Goal: Information Seeking & Learning: Learn about a topic

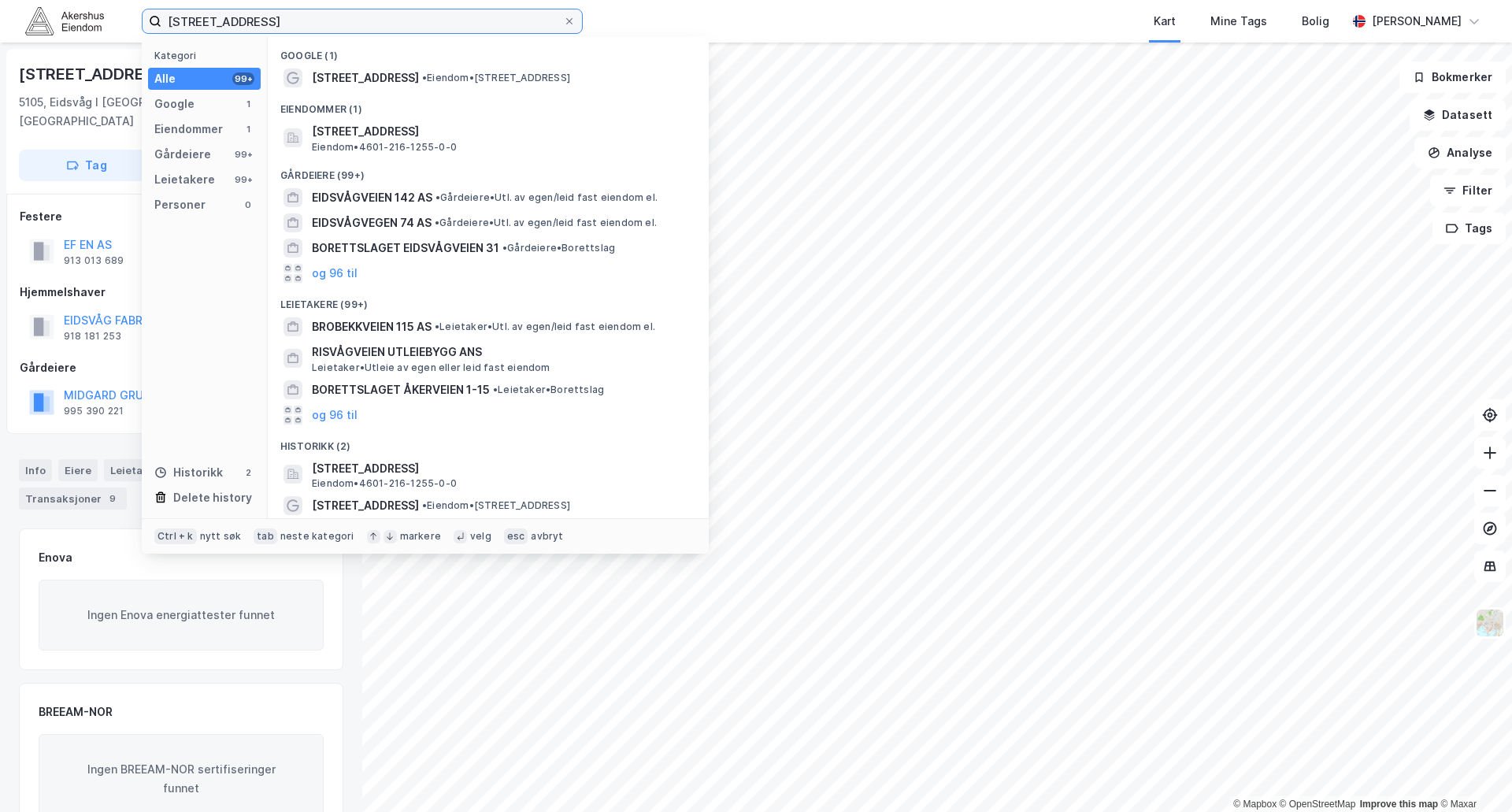
drag, startPoint x: 281, startPoint y: 14, endPoint x: 135, endPoint y: 19, distance: 146.1
click at [135, 19] on div "eidsvågveien 115 Kategori Alle 99+ Google 1 Eiendommer 1 Gårdeiere 99+ Leietake…" at bounding box center [756, 21] width 1512 height 43
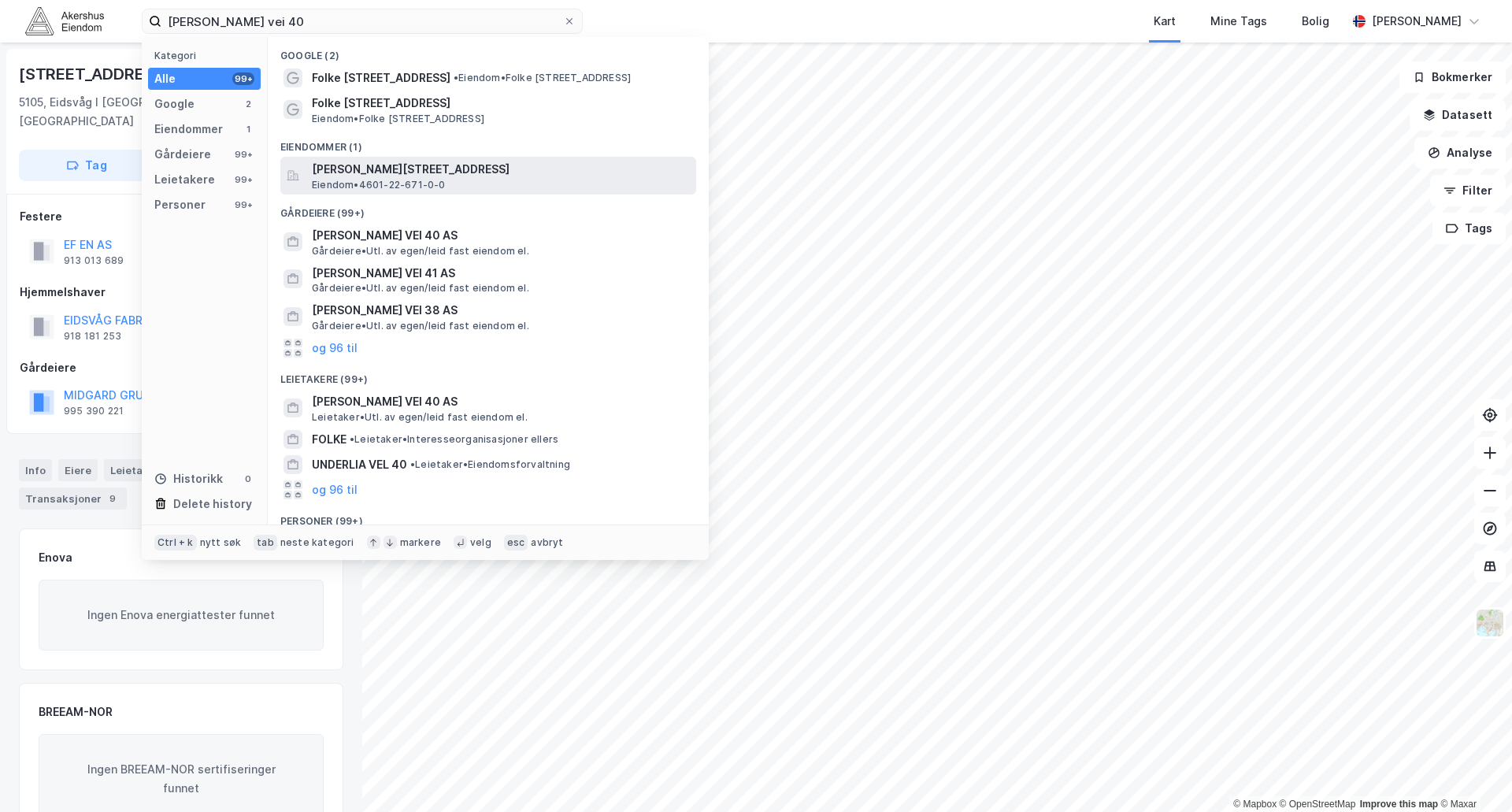
click at [405, 172] on span "[PERSON_NAME][STREET_ADDRESS]" at bounding box center [502, 170] width 378 height 19
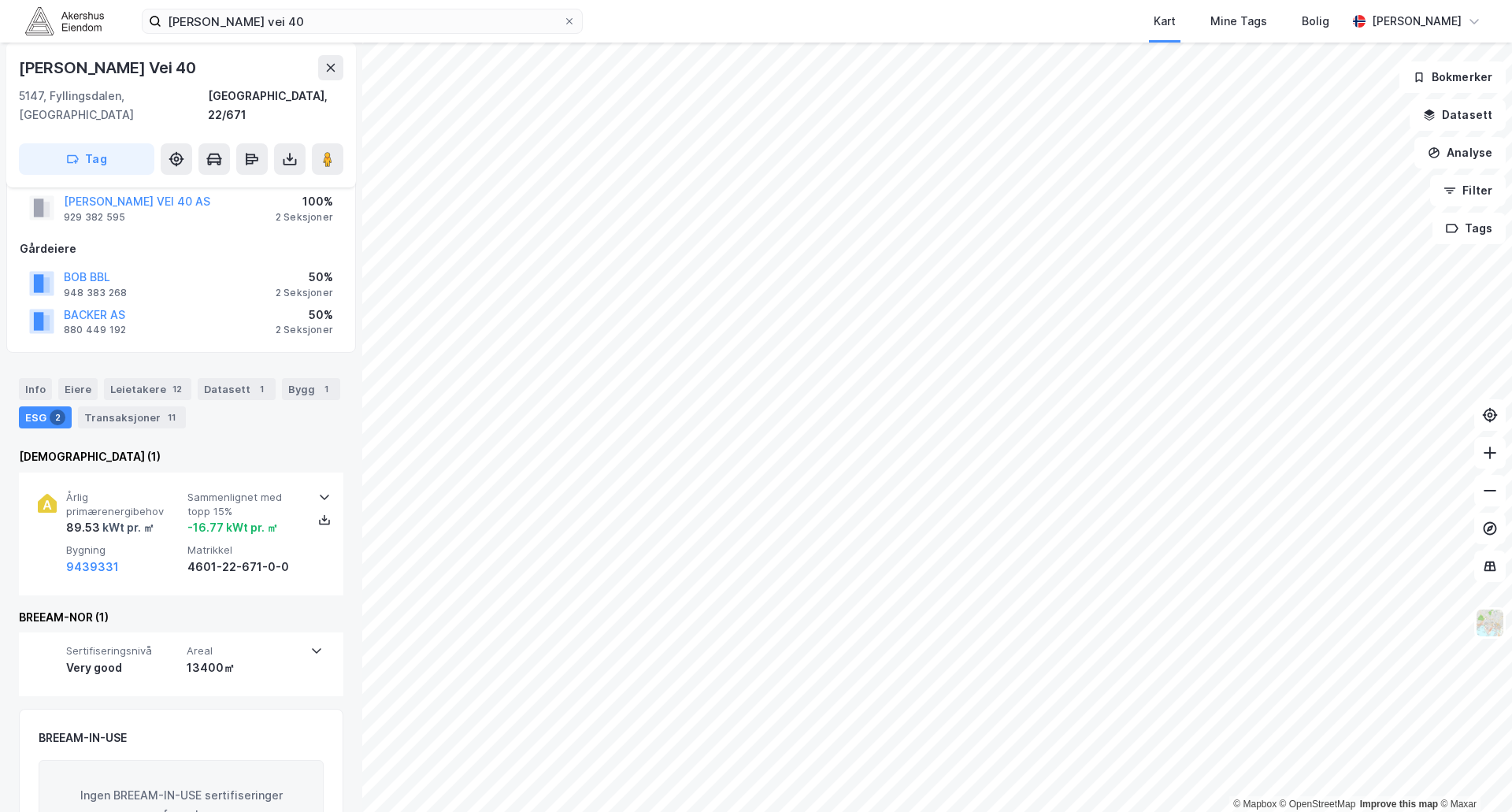
scroll to position [22, 0]
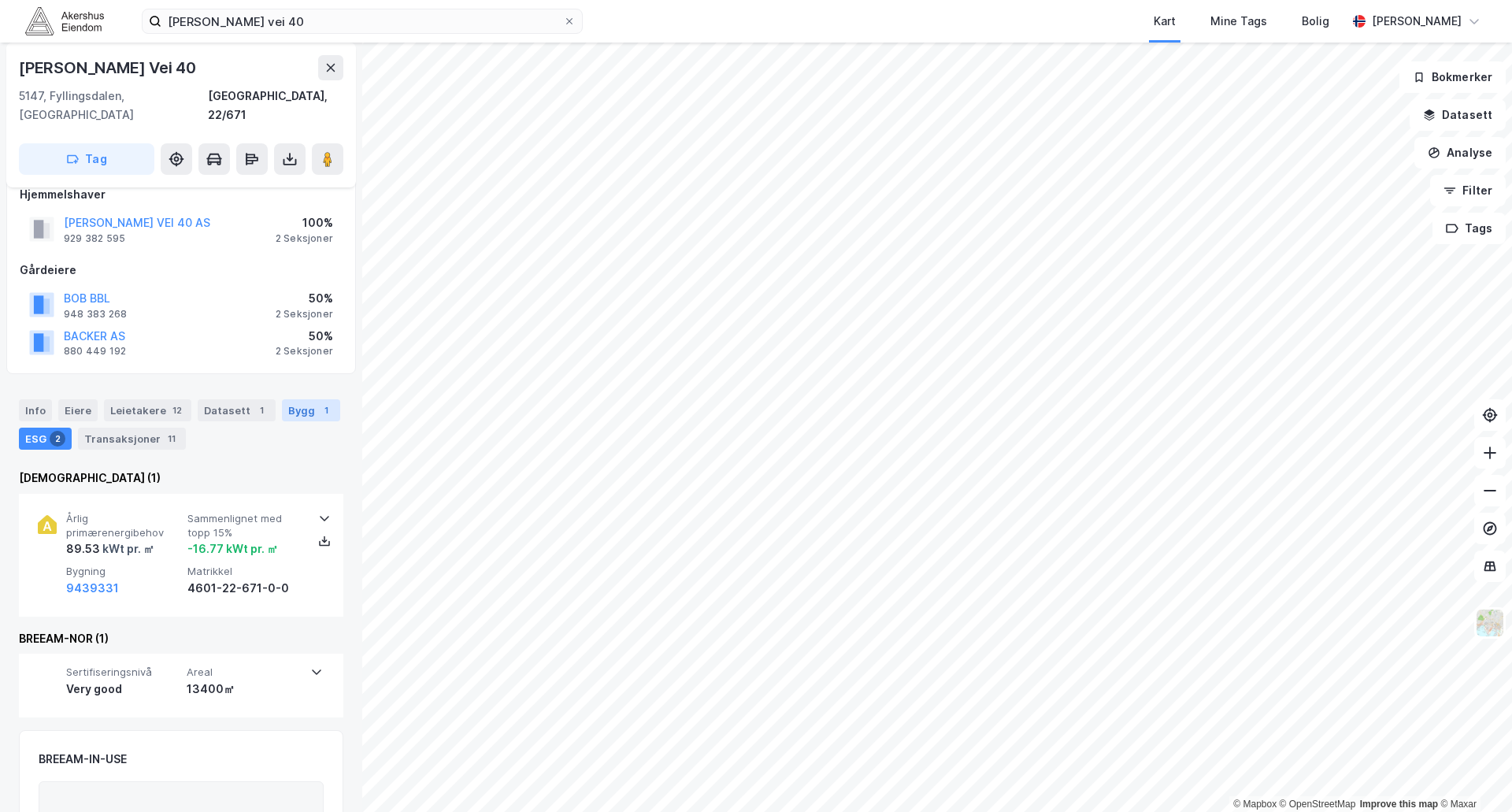
click at [299, 399] on div "Bygg 1" at bounding box center [311, 410] width 59 height 22
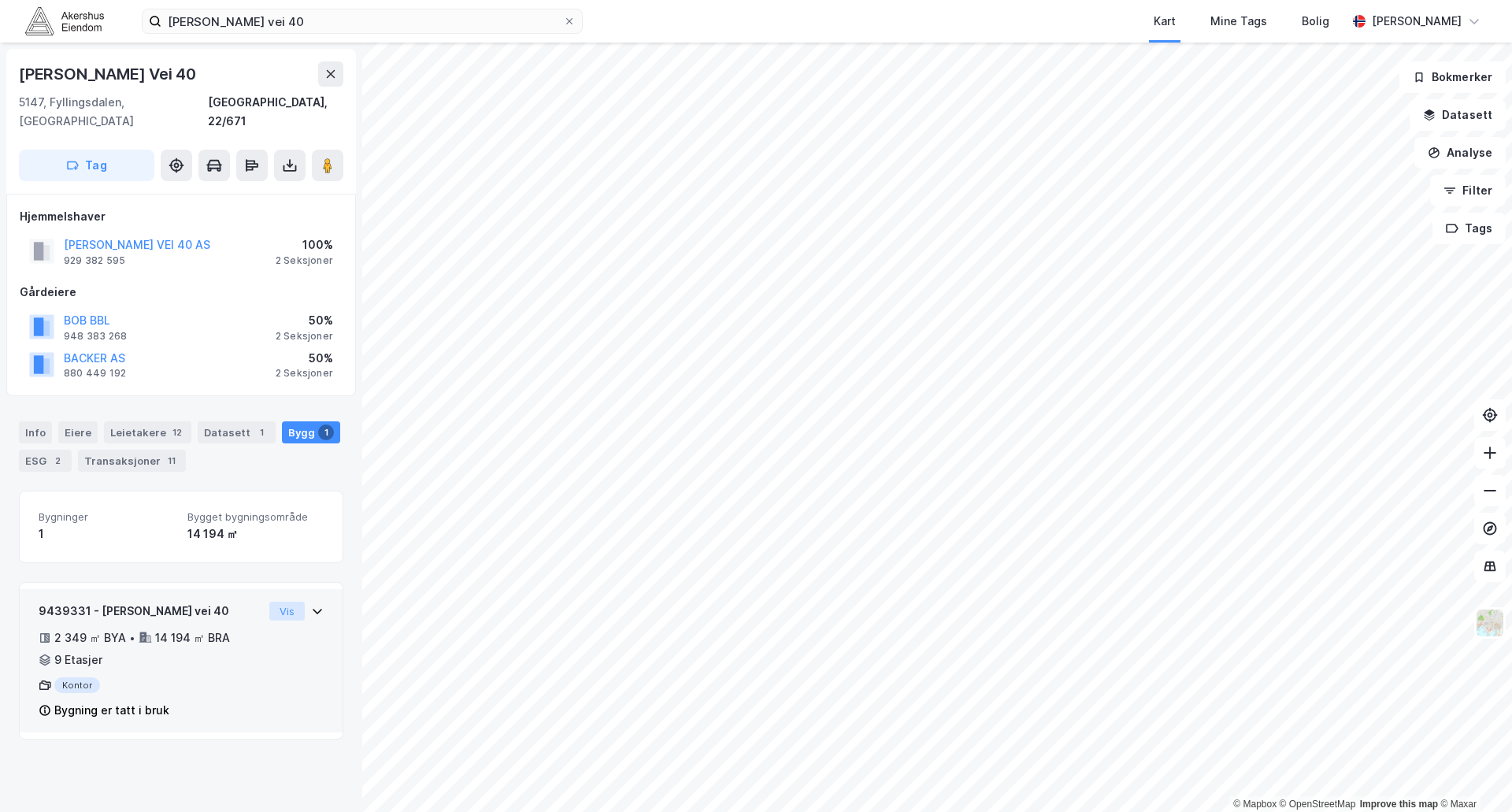
click at [286, 602] on button "Vis" at bounding box center [287, 612] width 35 height 19
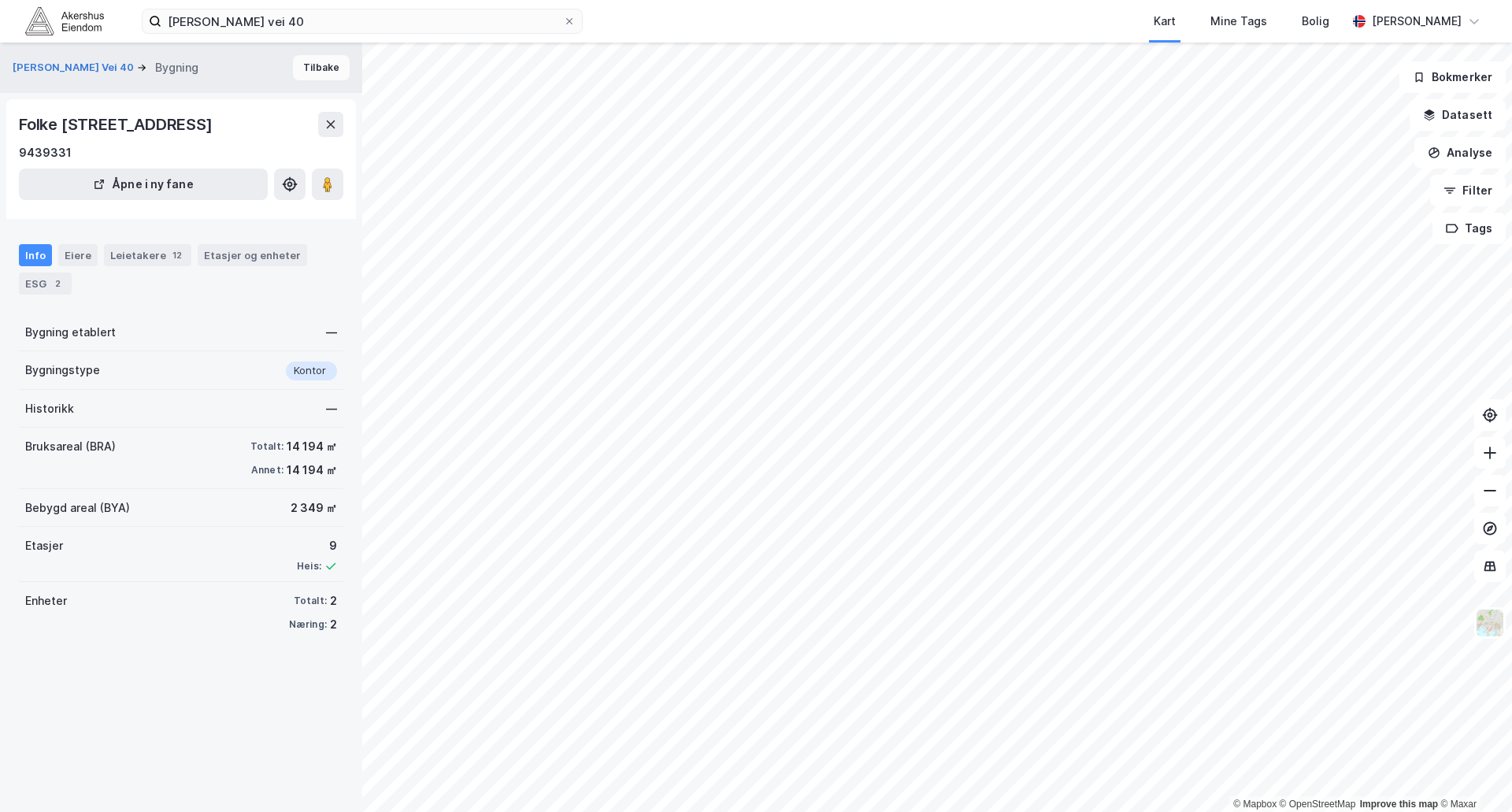
click at [308, 69] on button "Tilbake" at bounding box center [321, 67] width 57 height 25
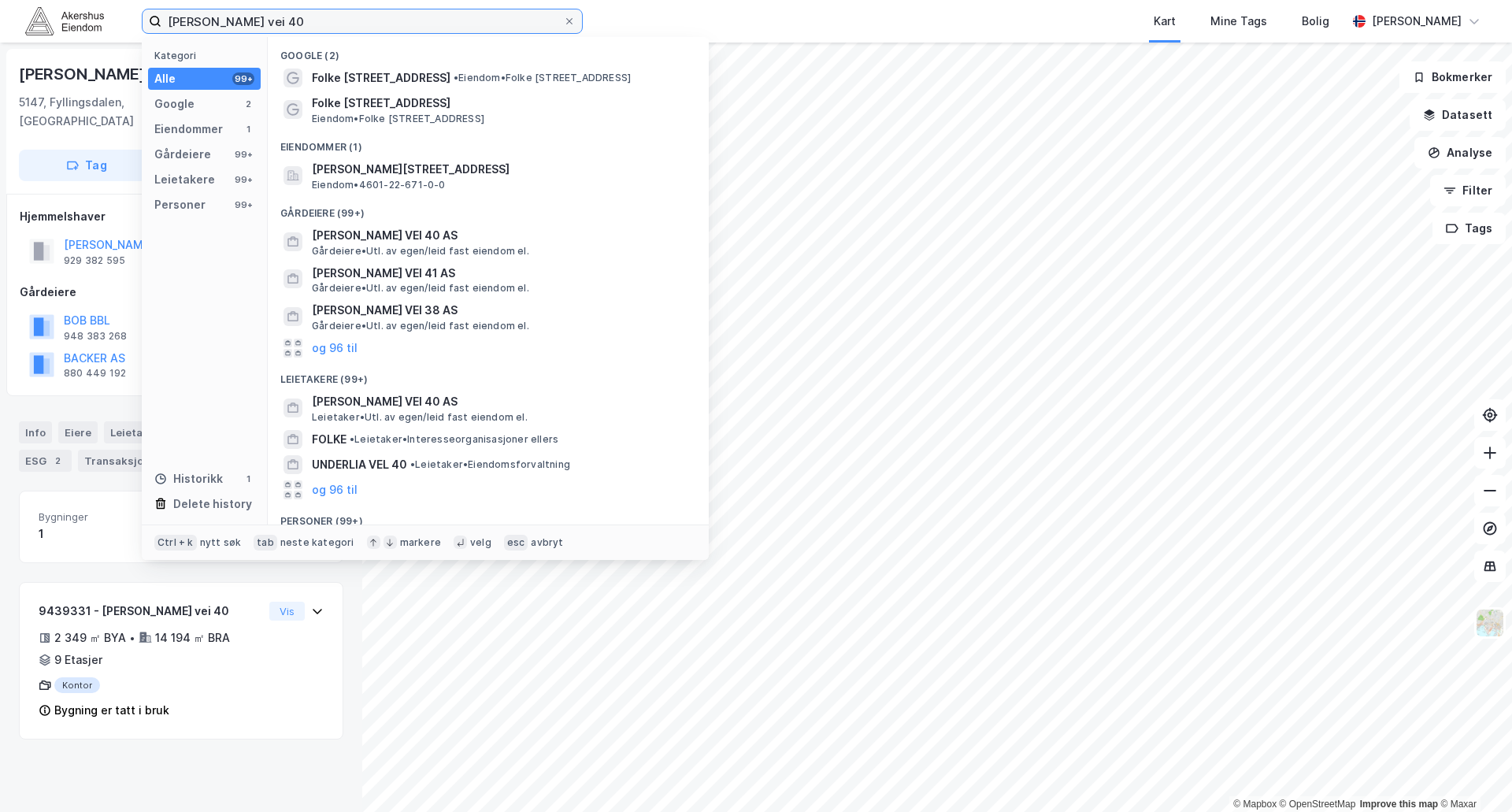
click at [328, 23] on input "[PERSON_NAME] vei 40" at bounding box center [362, 21] width 402 height 23
type input "[PERSON_NAME] vei"
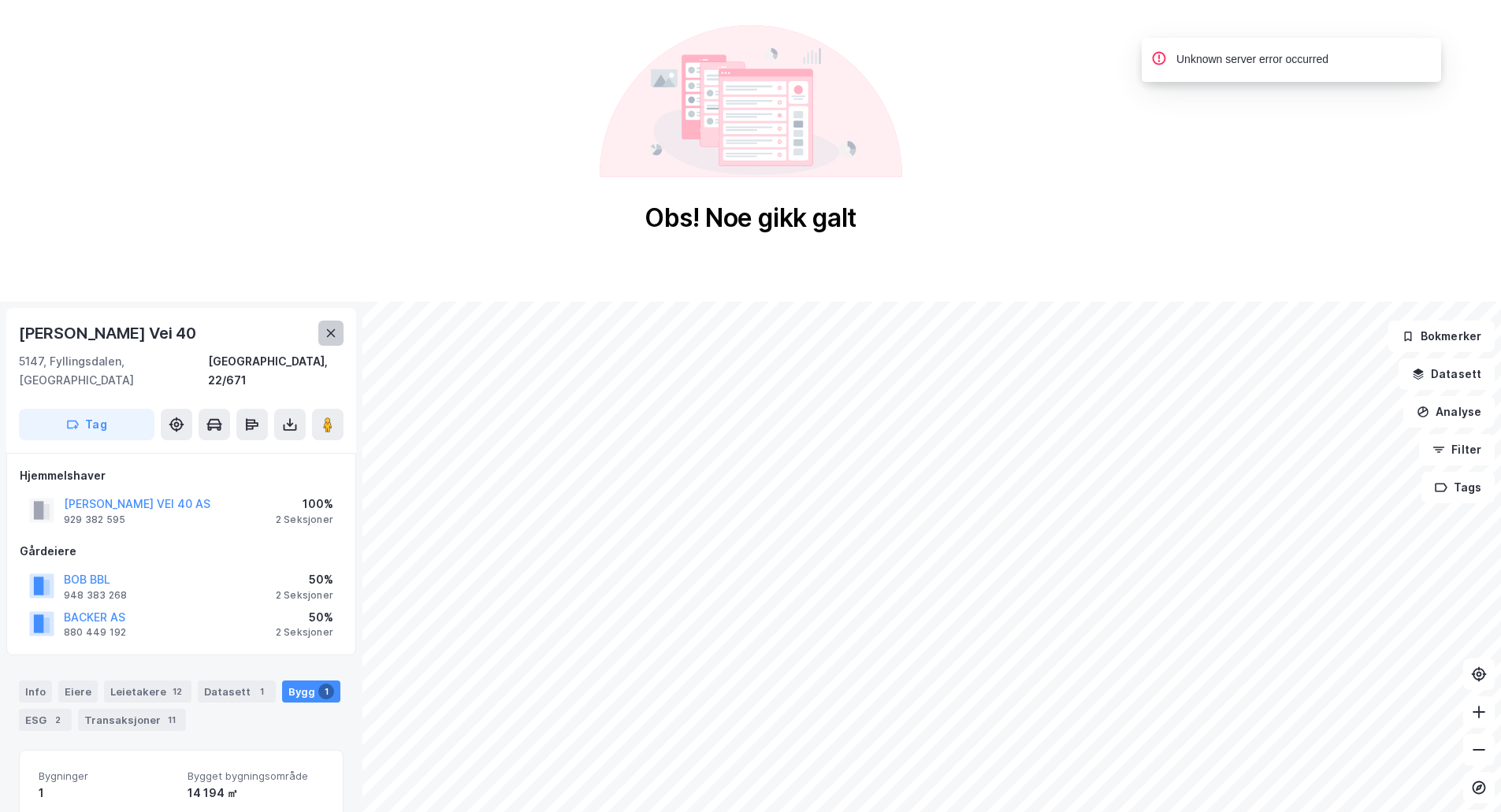
click at [327, 337] on icon at bounding box center [331, 334] width 13 height 13
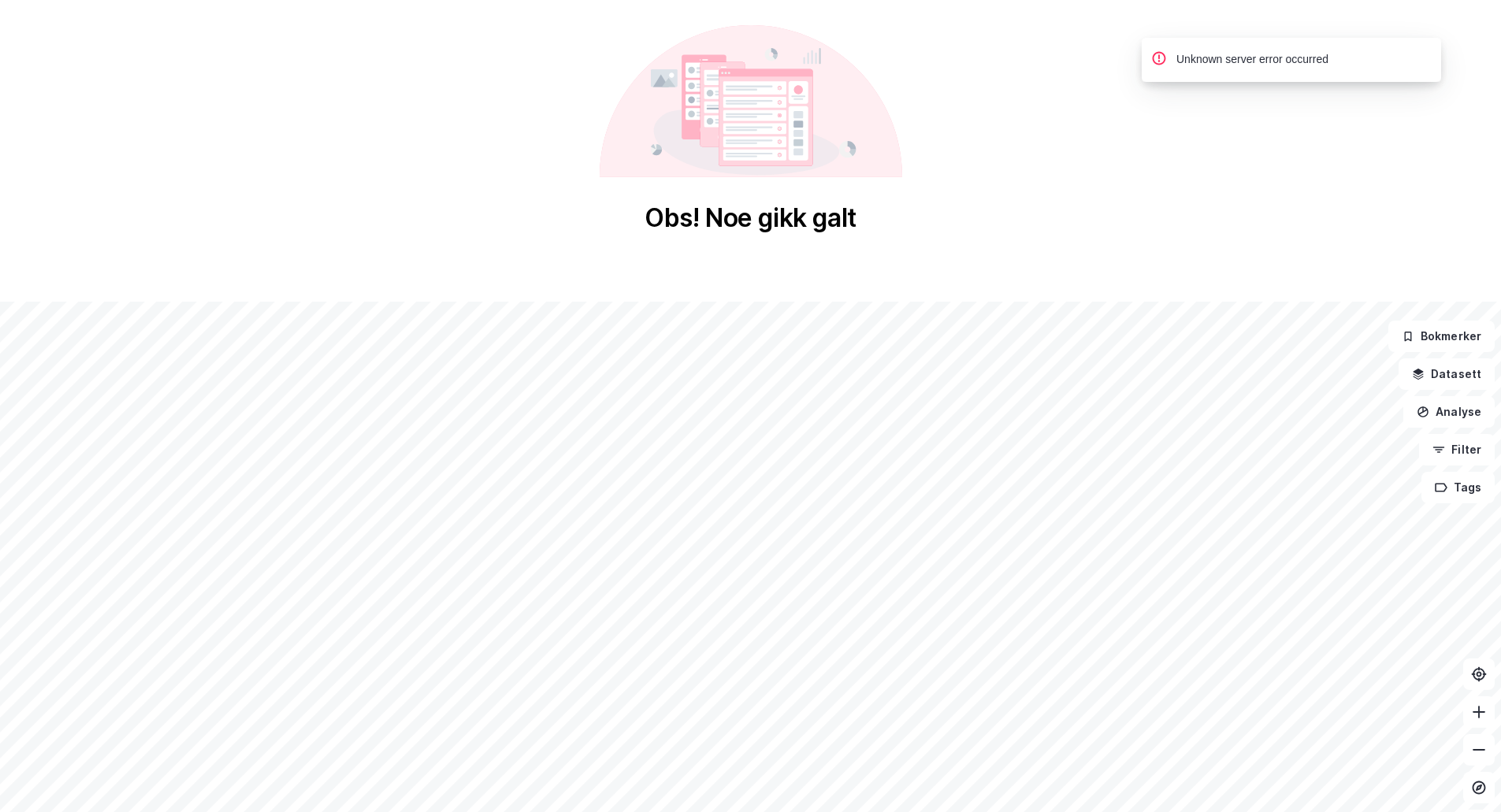
click at [374, 78] on div "Obs! Noe gikk galt" at bounding box center [750, 130] width 1501 height 259
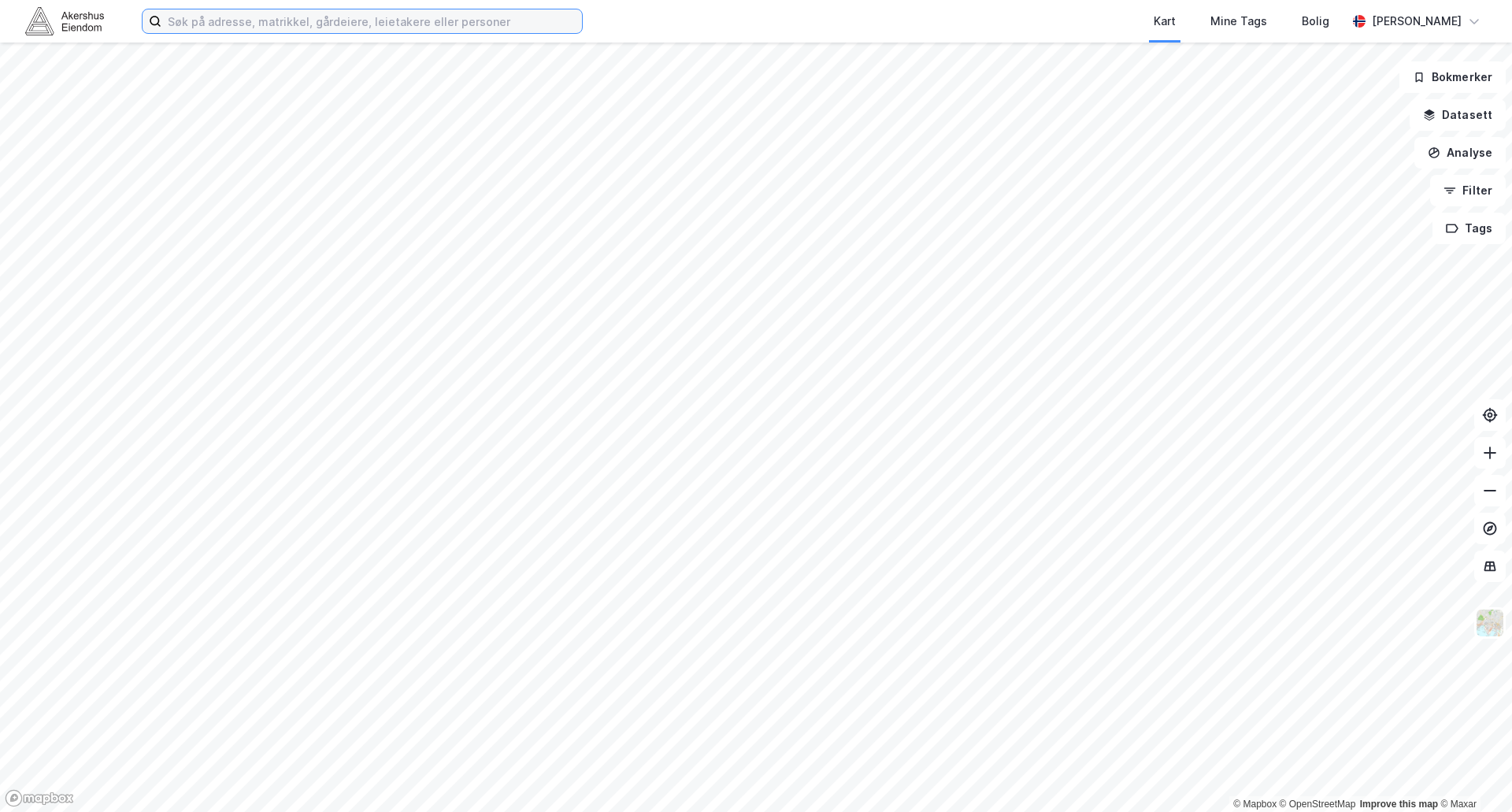
click at [282, 16] on input at bounding box center [371, 21] width 420 height 23
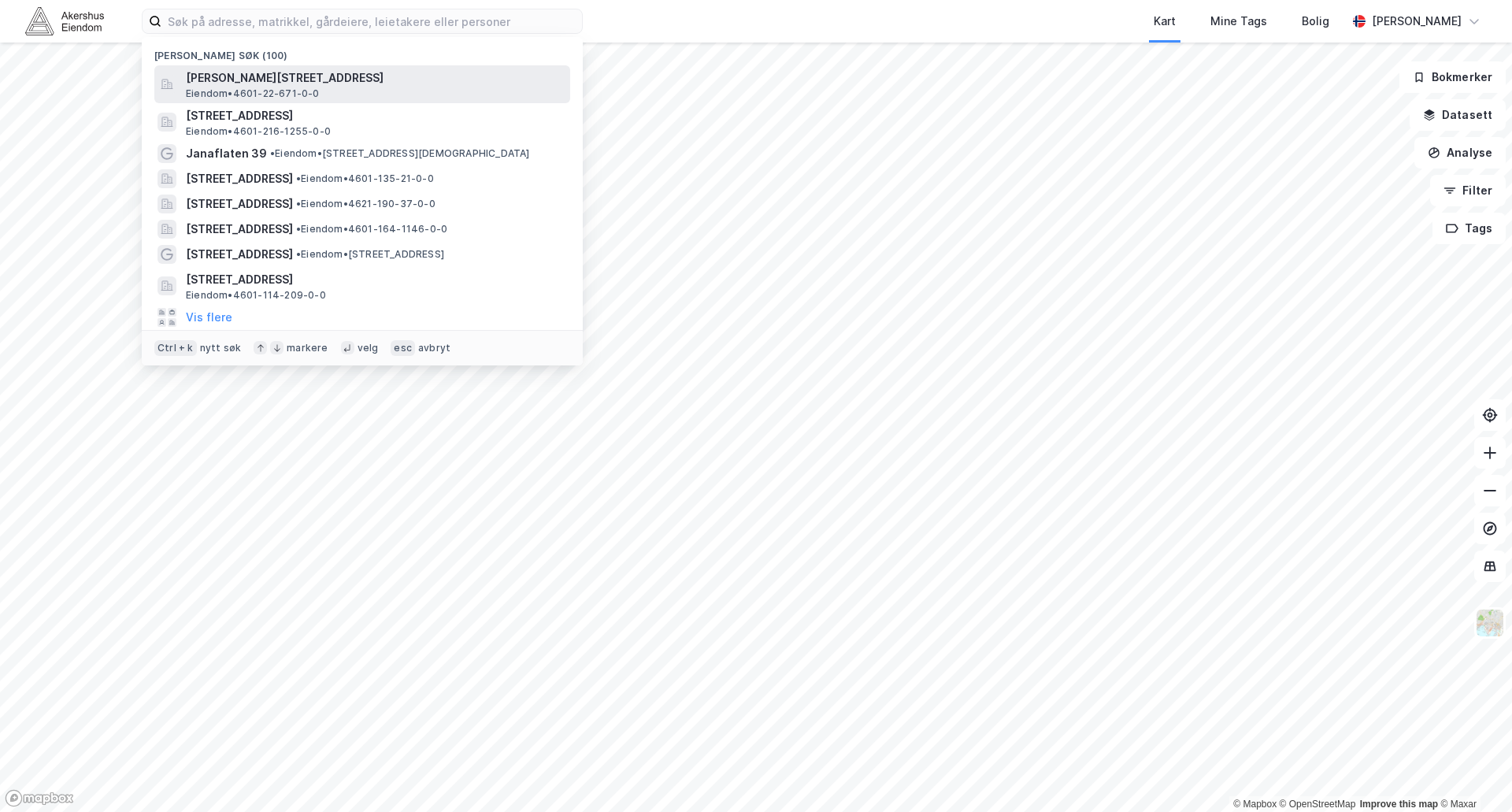
click at [282, 89] on span "Eiendom • 4601-22-671-0-0" at bounding box center [253, 94] width 134 height 13
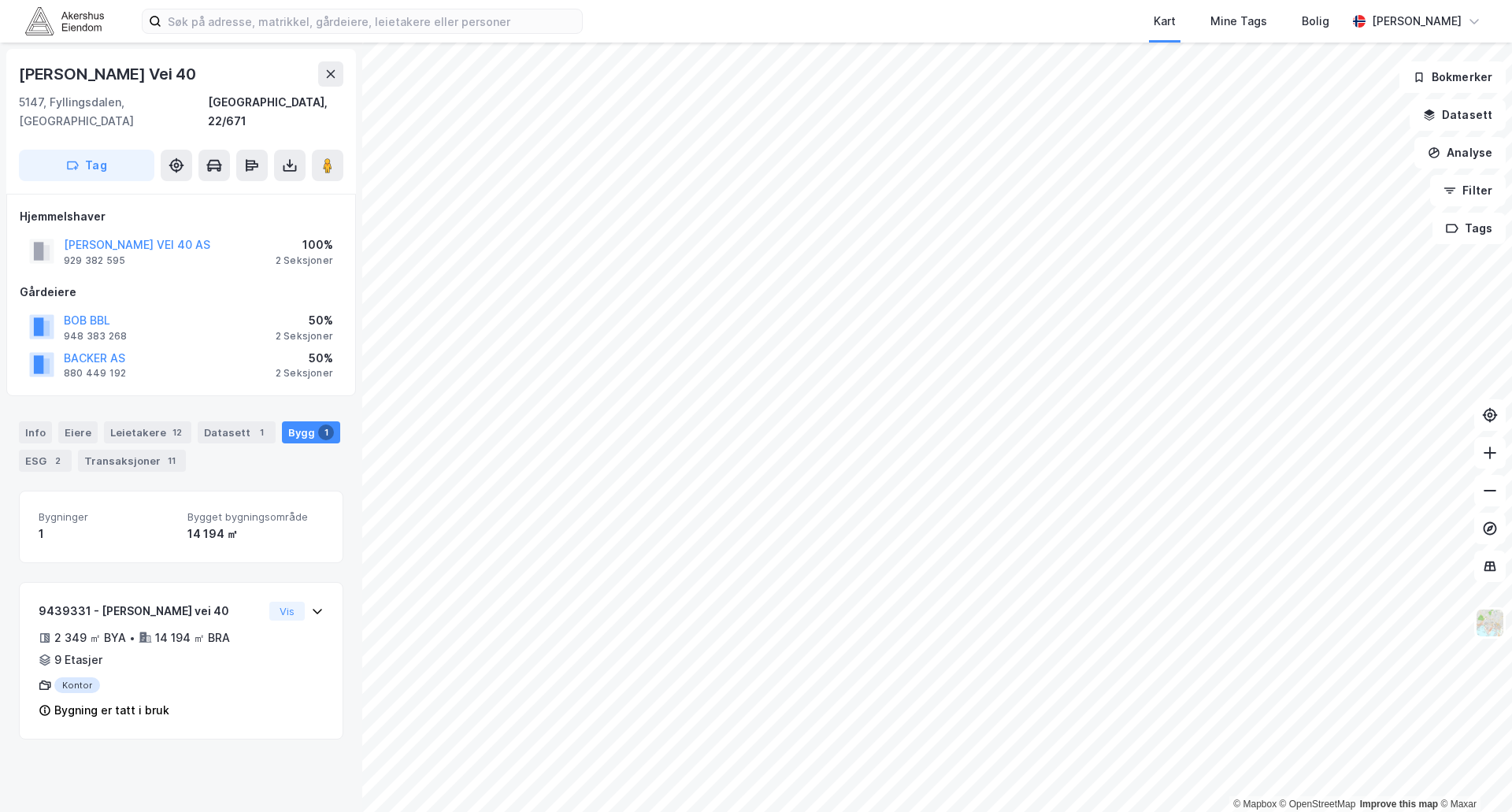
drag, startPoint x: 186, startPoint y: 72, endPoint x: 207, endPoint y: 72, distance: 21.0
click at [199, 72] on div "[PERSON_NAME] Vei 40" at bounding box center [108, 74] width 180 height 25
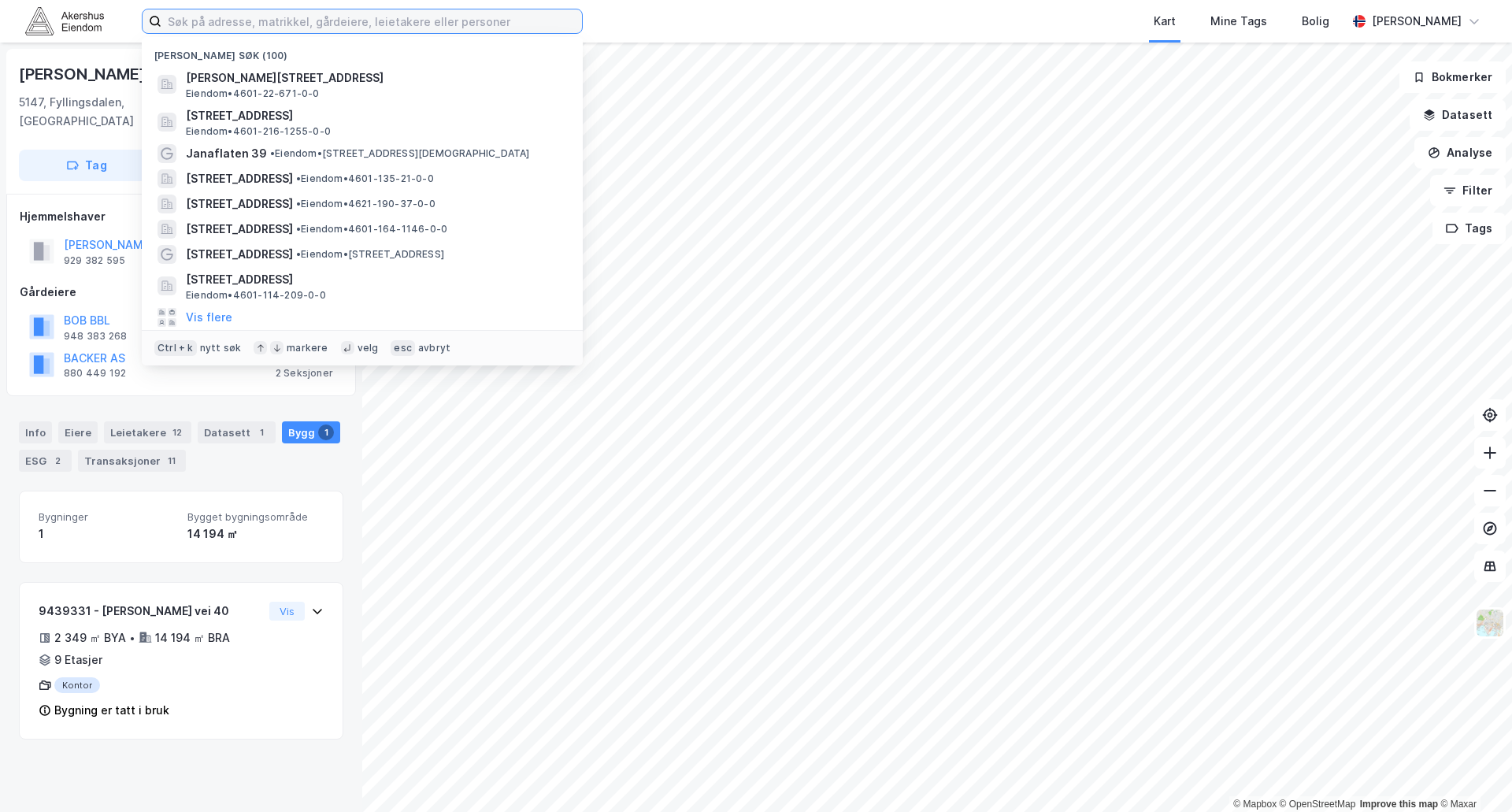
click at [218, 17] on input at bounding box center [371, 21] width 420 height 23
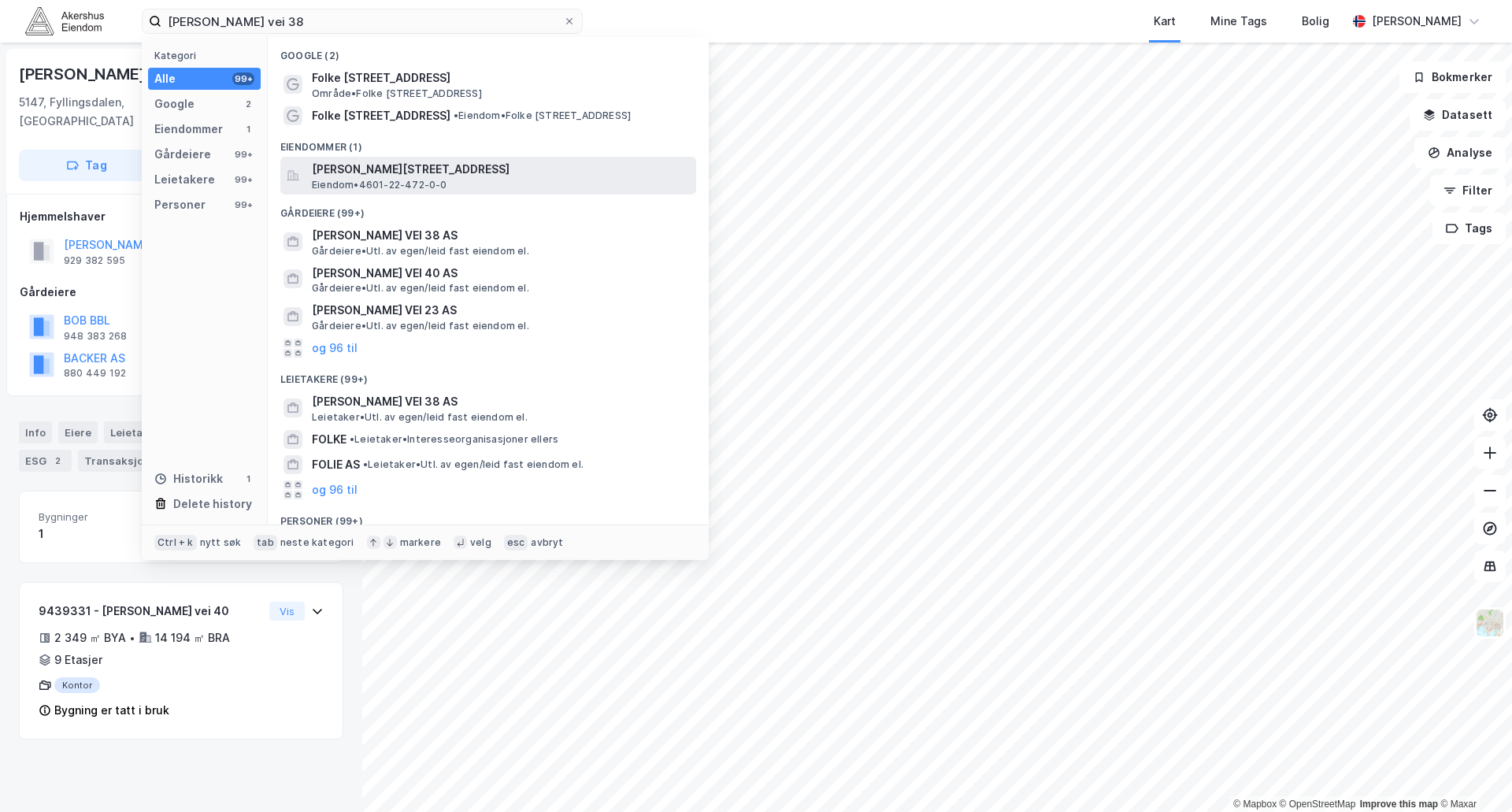
click at [408, 175] on span "[PERSON_NAME][STREET_ADDRESS]" at bounding box center [502, 170] width 378 height 19
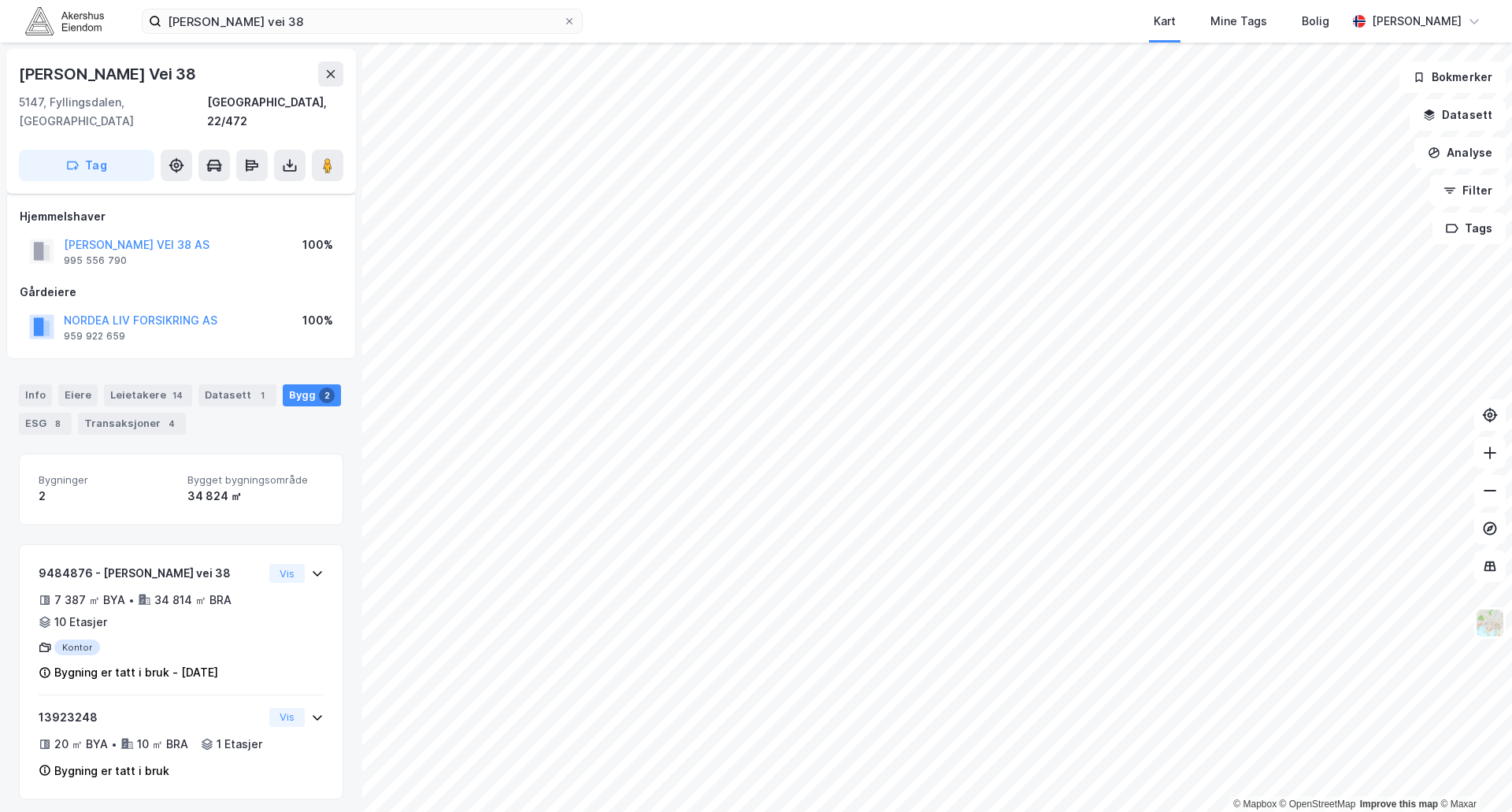
scroll to position [9, 0]
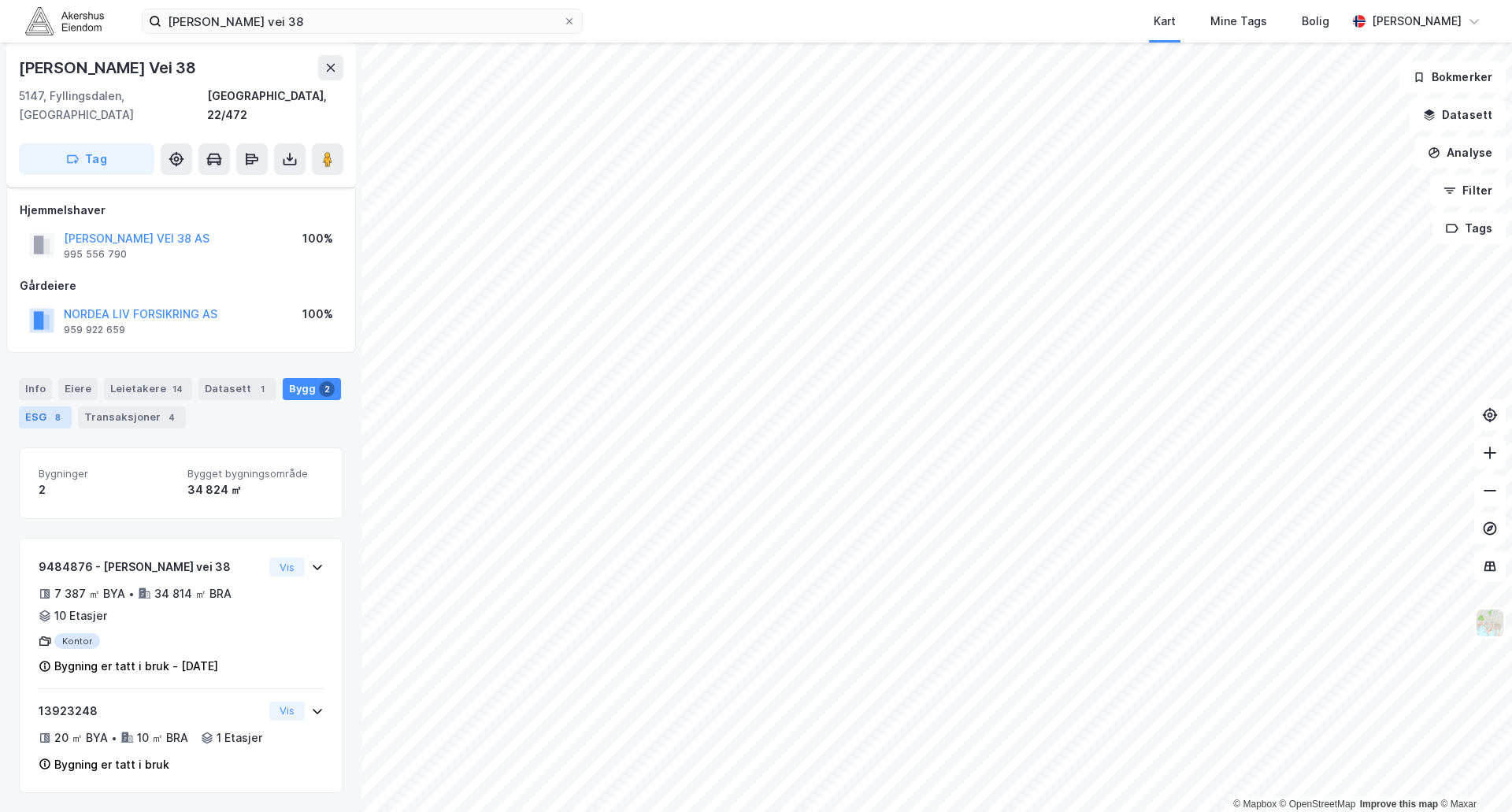
click at [39, 406] on div "ESG 8" at bounding box center [45, 418] width 53 height 22
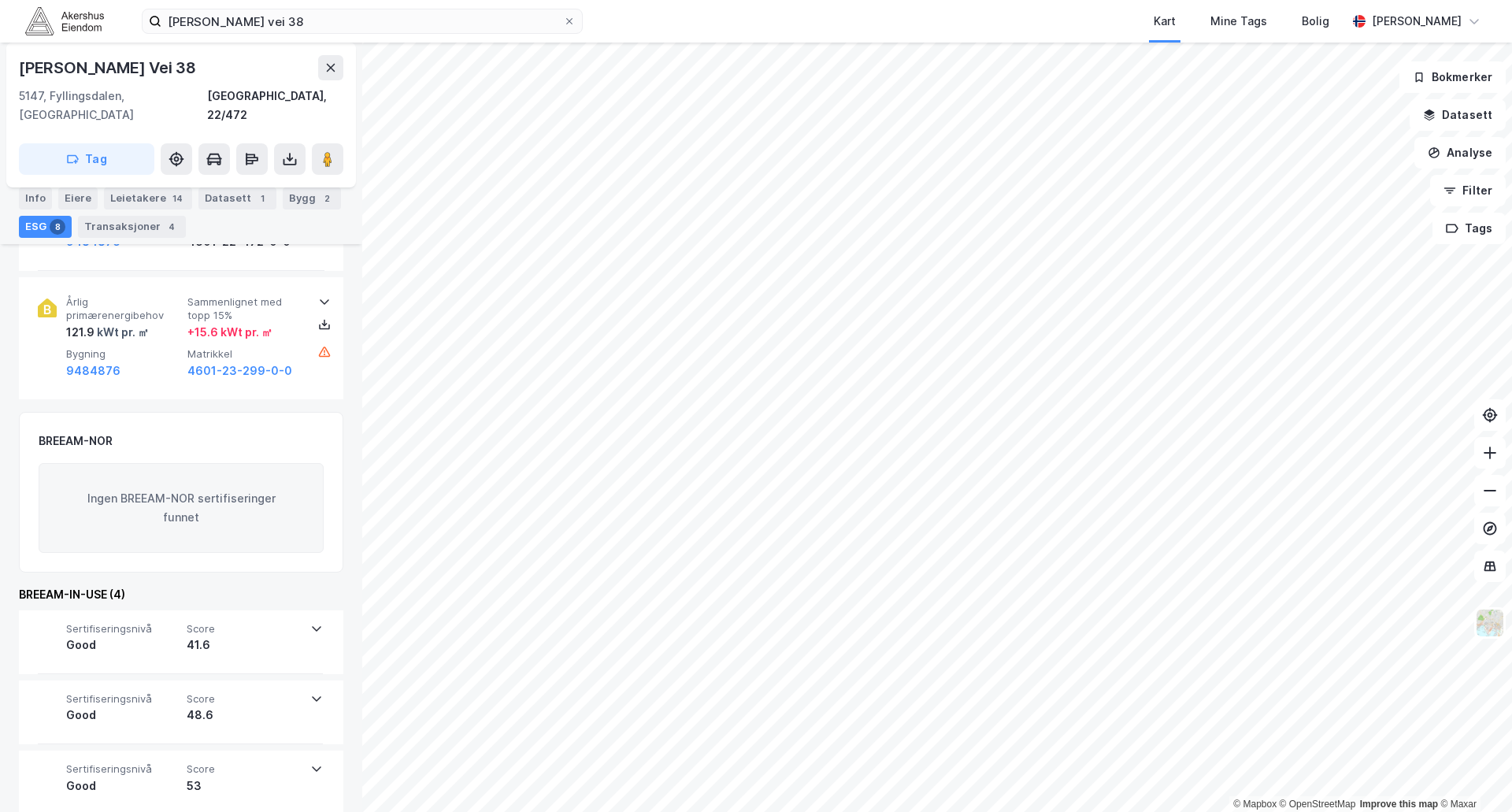
scroll to position [1018, 0]
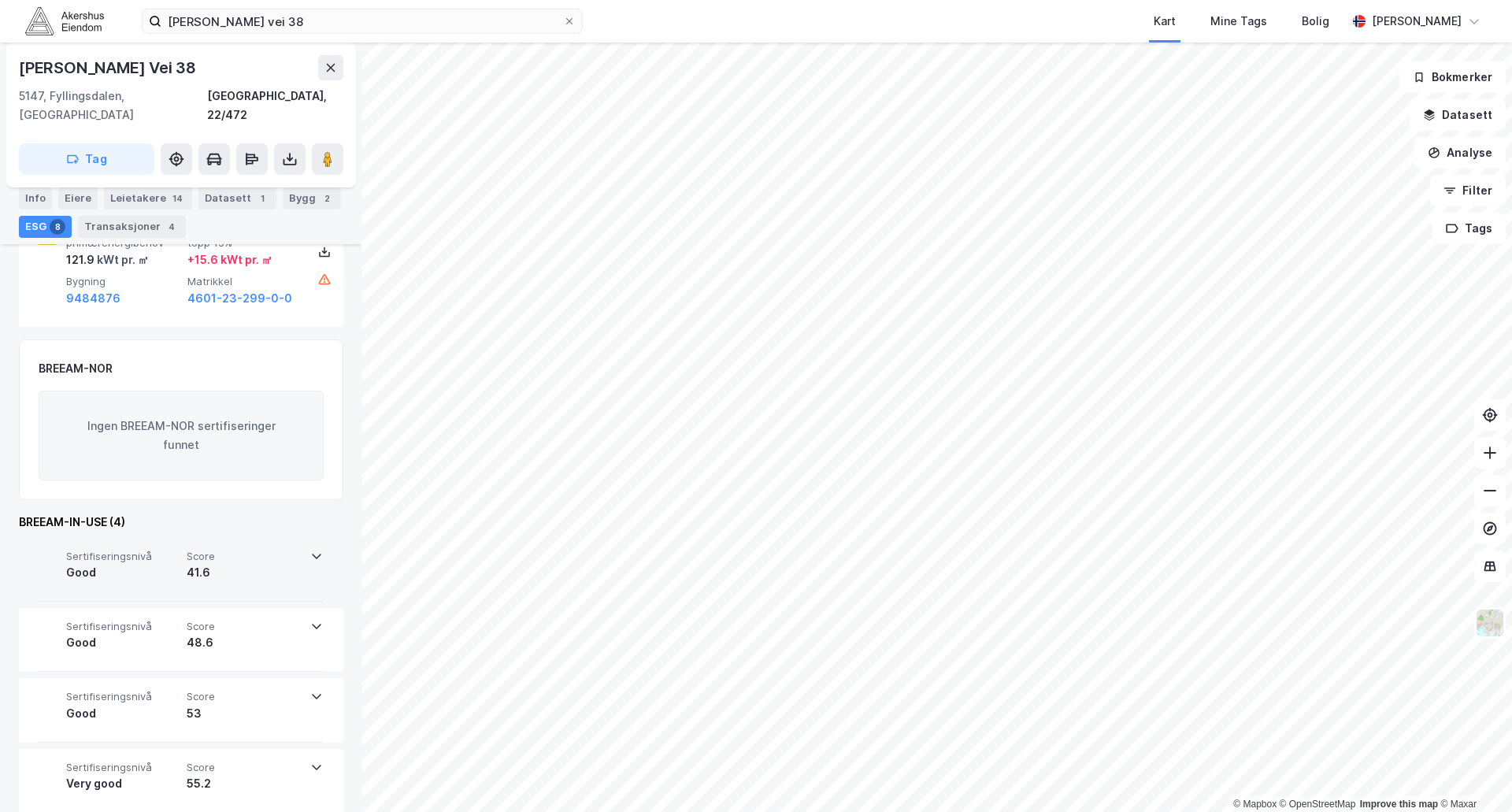
click at [311, 550] on icon at bounding box center [317, 557] width 13 height 13
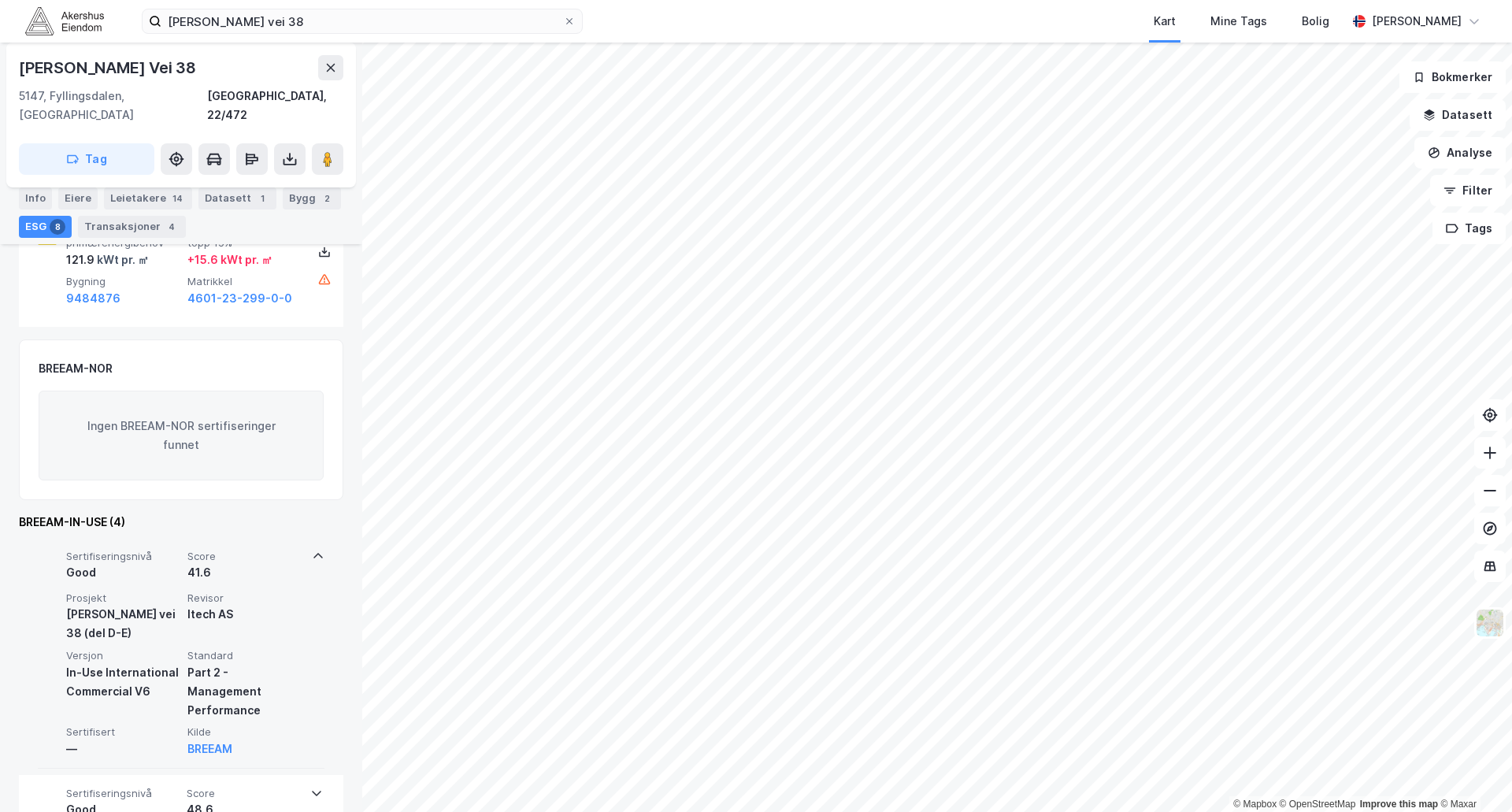
click at [312, 550] on icon at bounding box center [319, 557] width 13 height 13
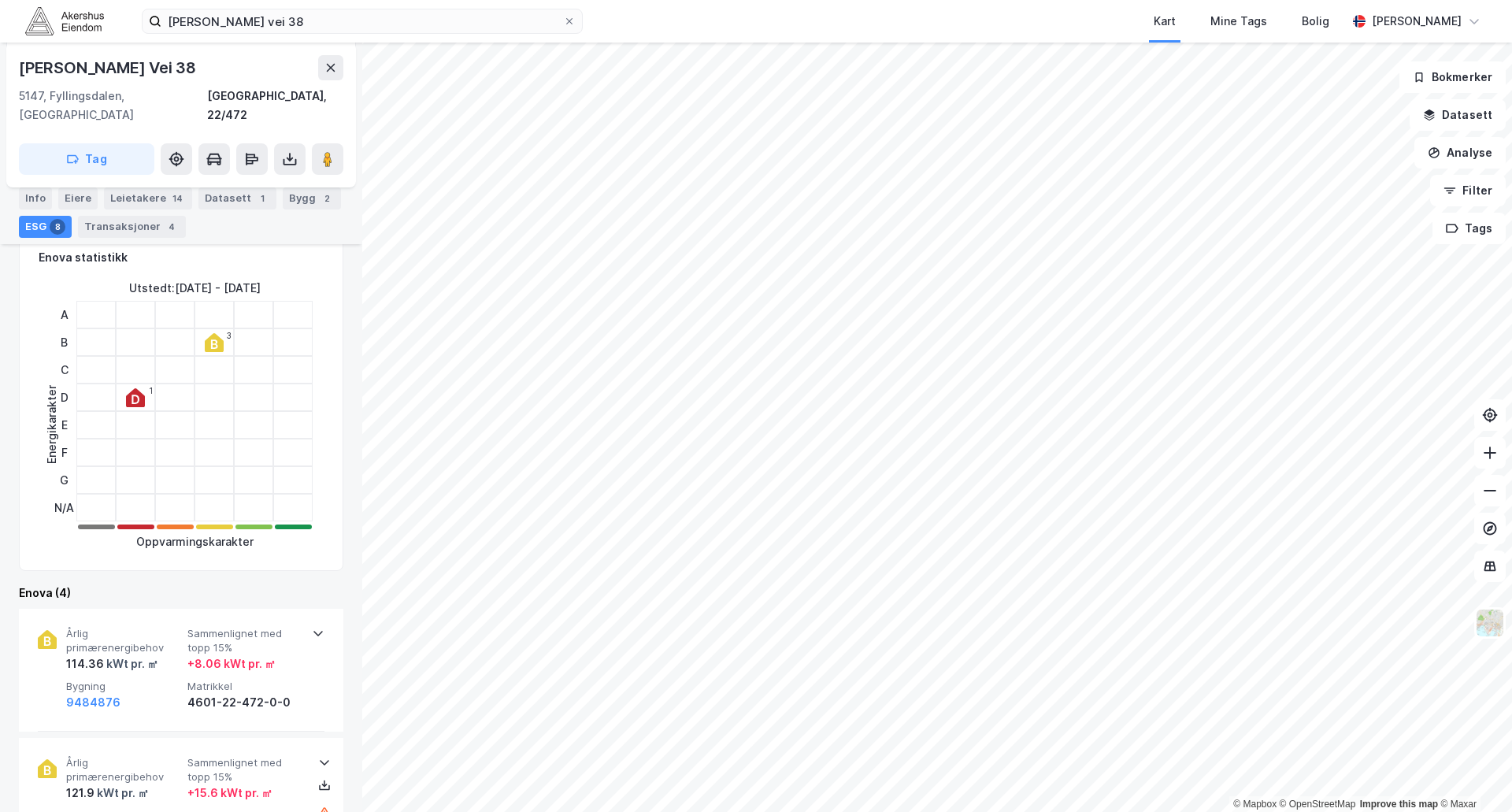
scroll to position [473, 0]
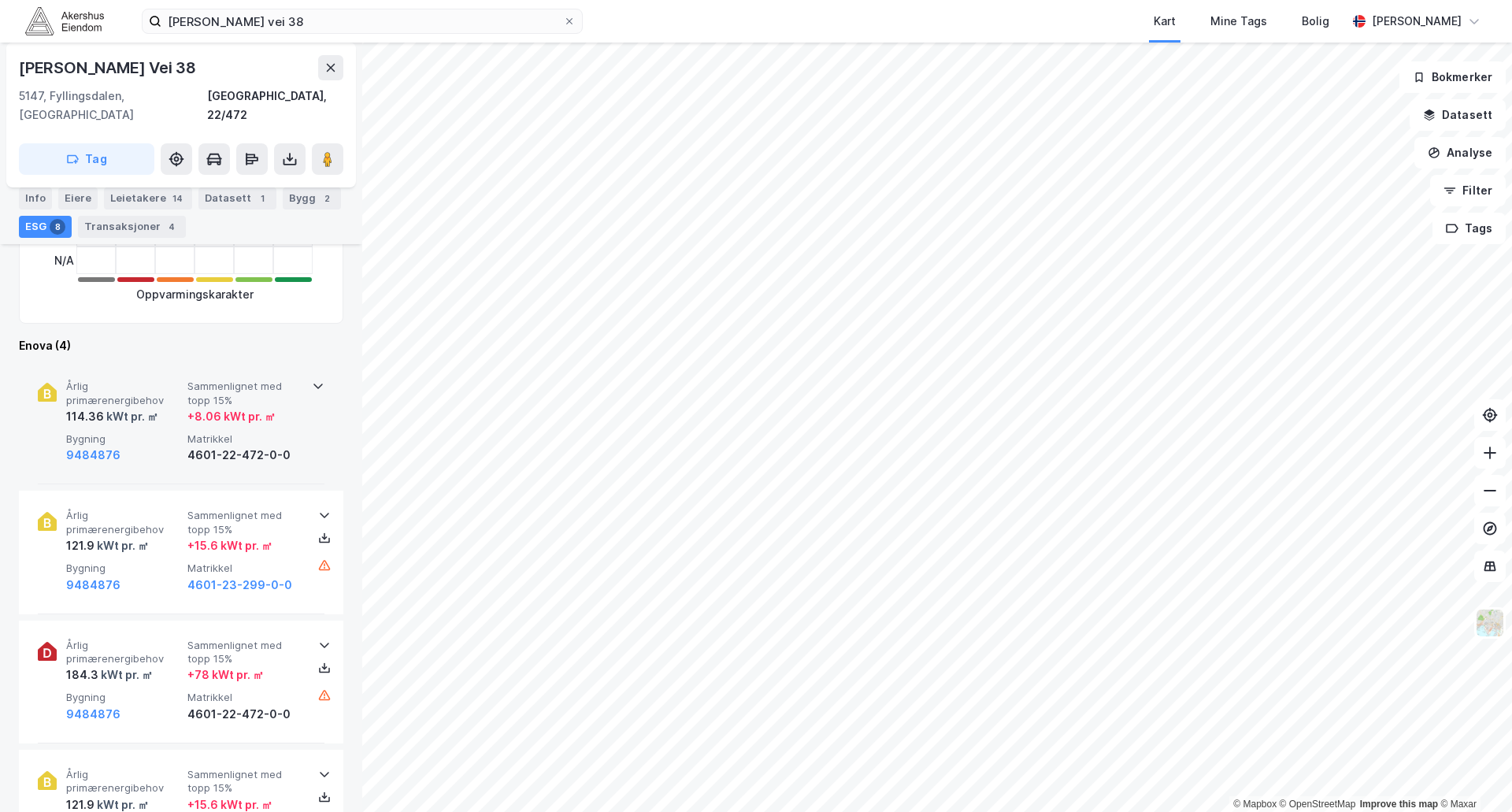
click at [312, 379] on icon at bounding box center [319, 386] width 13 height 13
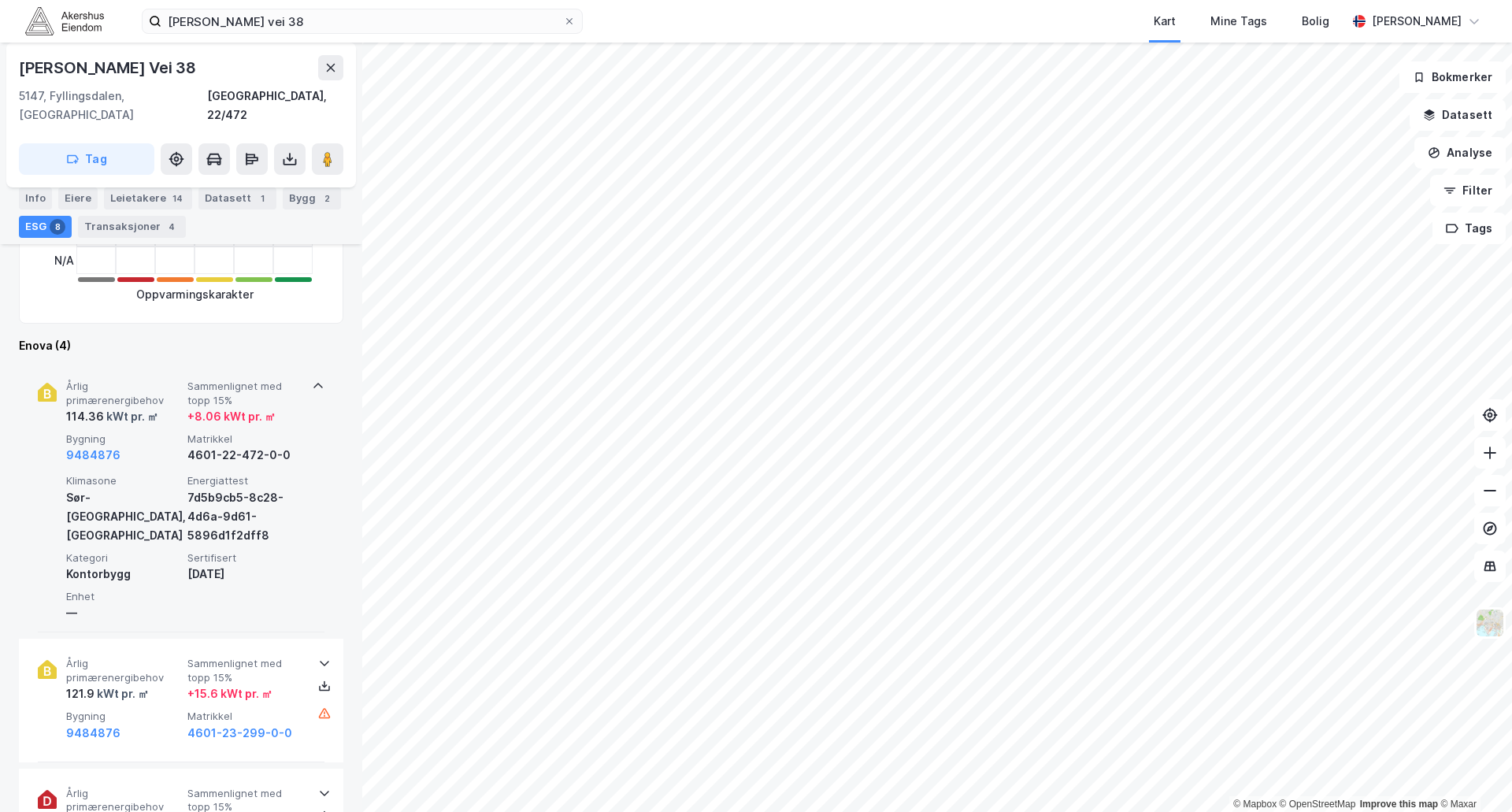
click at [312, 379] on icon at bounding box center [319, 386] width 13 height 13
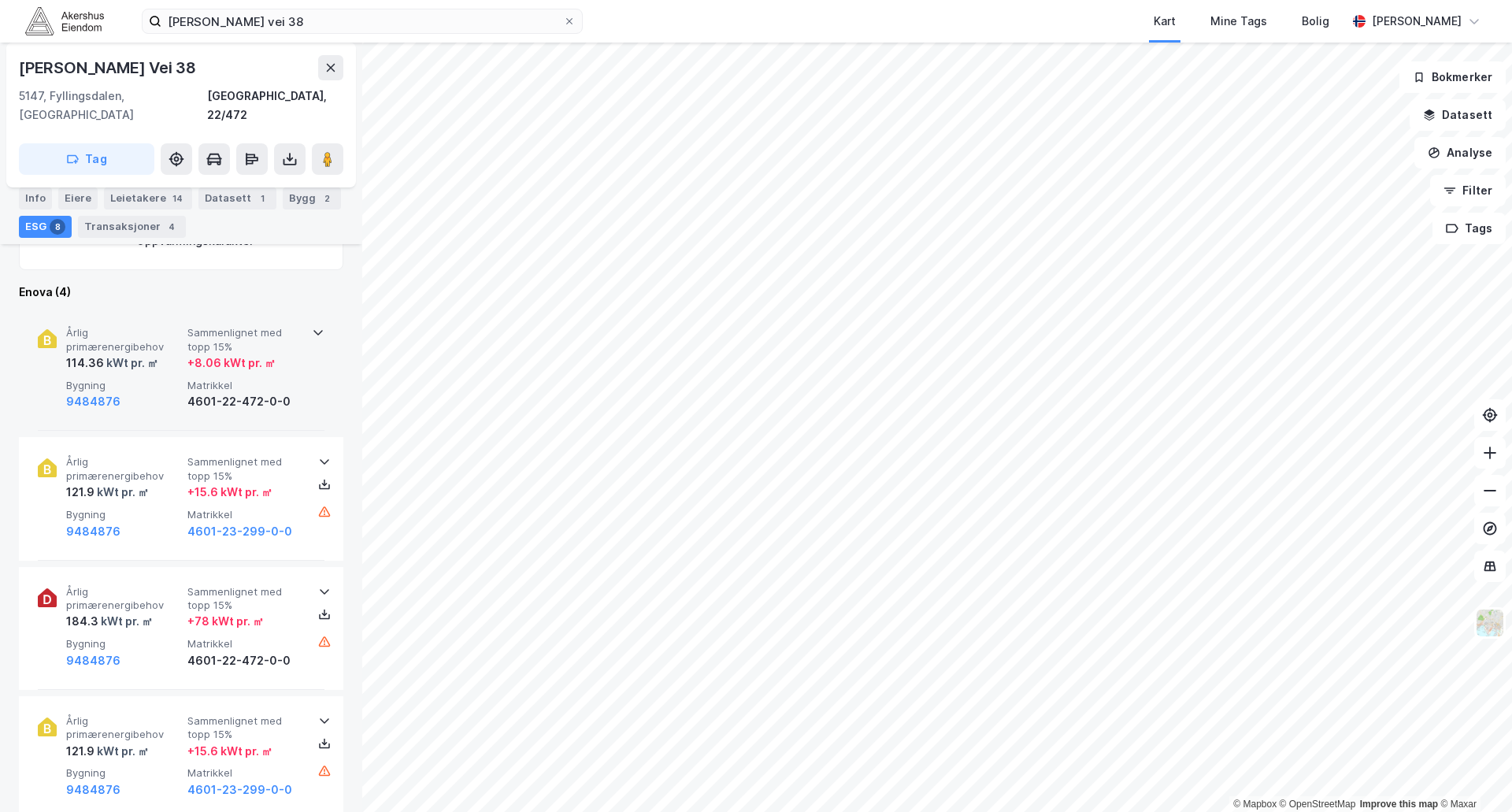
scroll to position [537, 0]
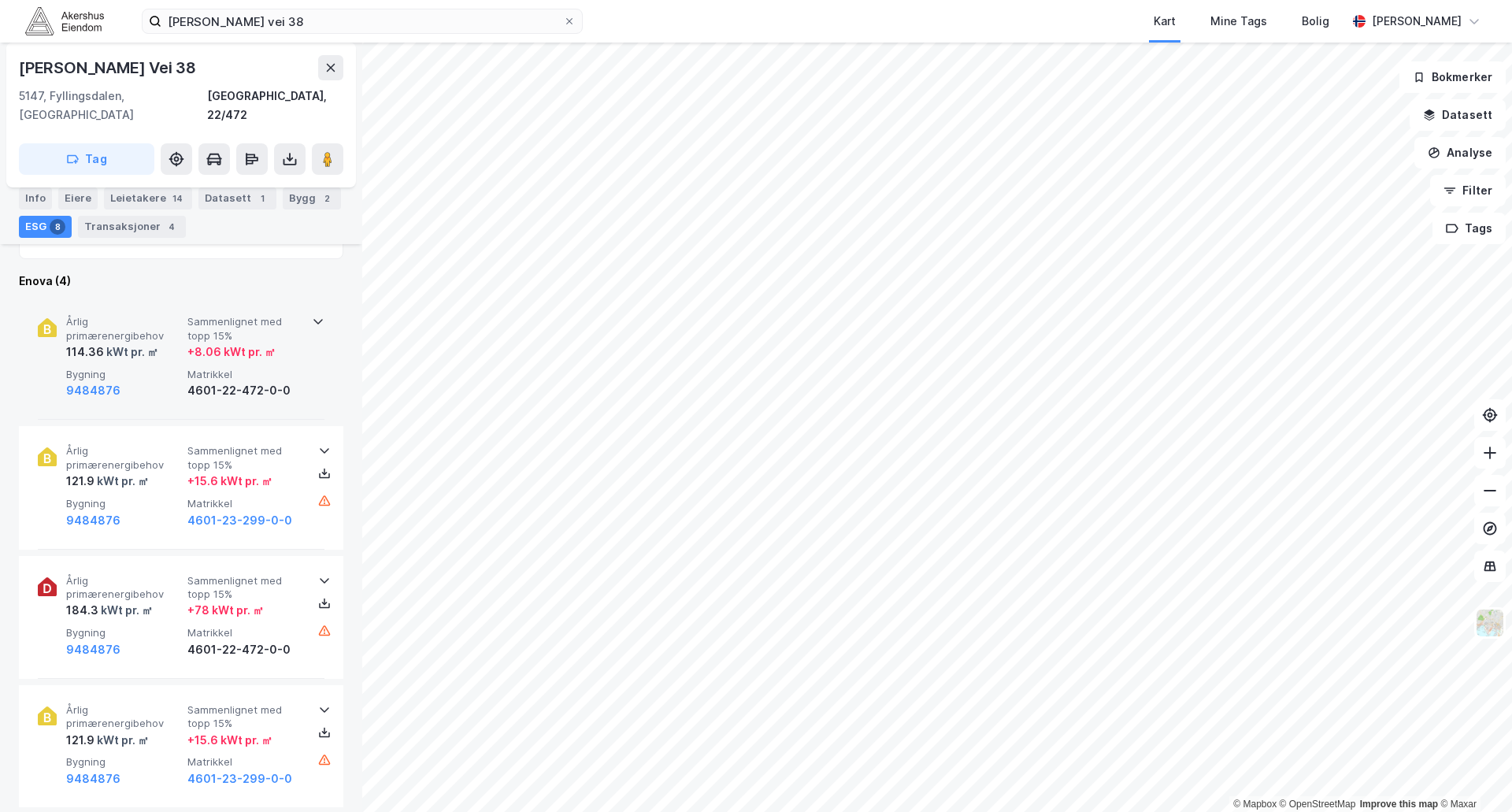
click at [312, 315] on icon at bounding box center [319, 322] width 13 height 13
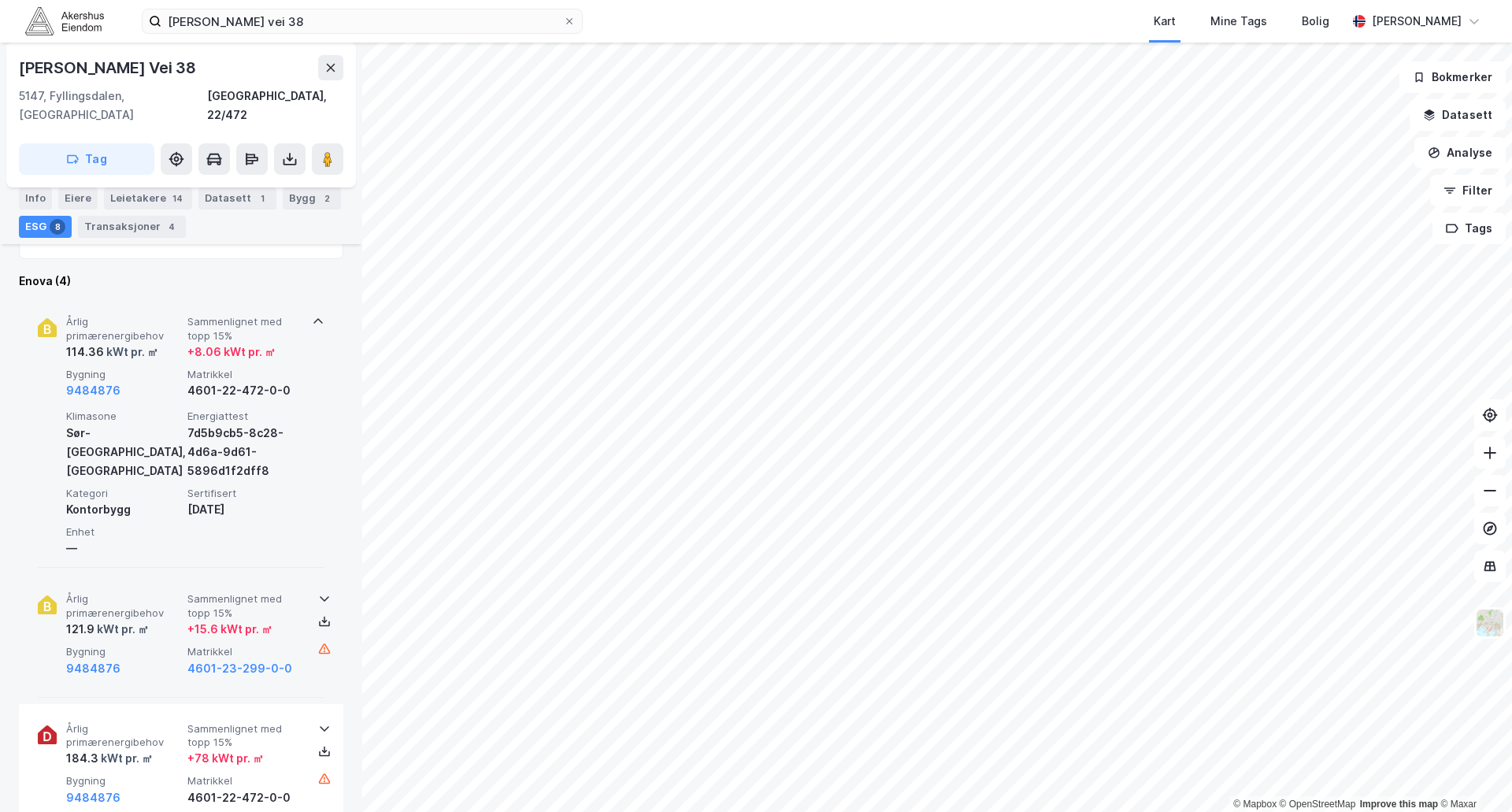
click at [318, 592] on icon at bounding box center [324, 599] width 13 height 13
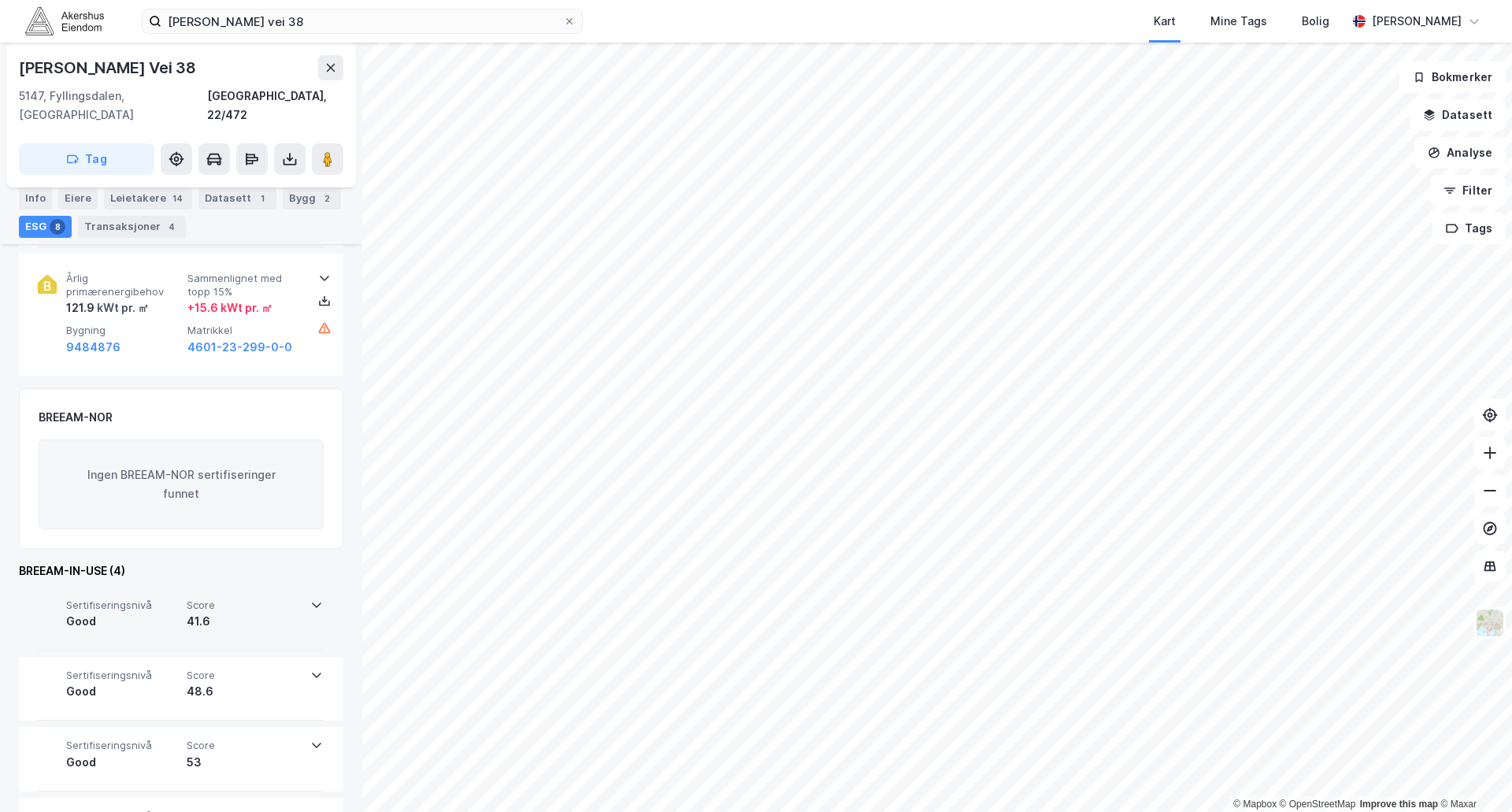
scroll to position [1276, 0]
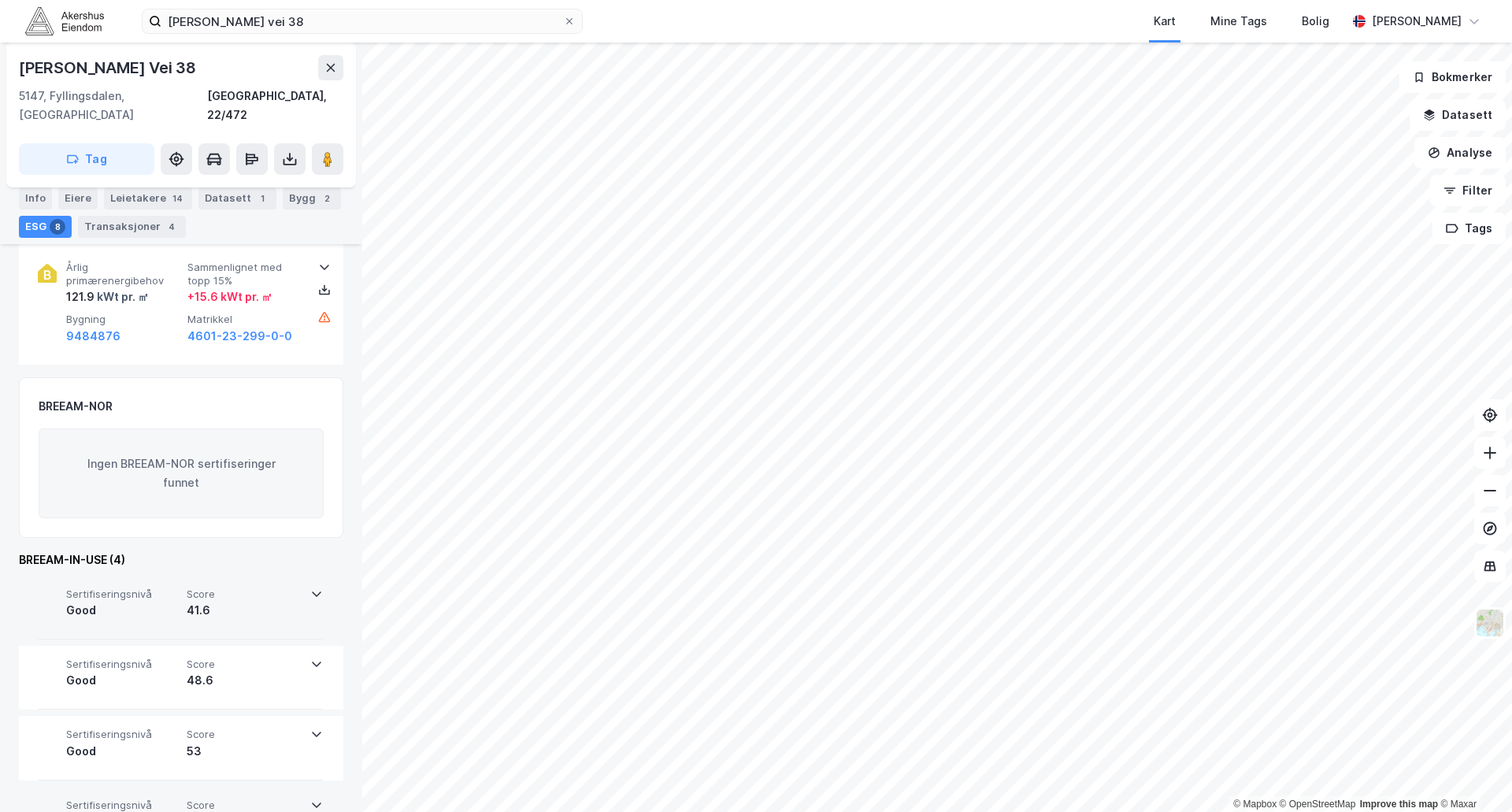
click at [313, 799] on icon at bounding box center [317, 805] width 13 height 13
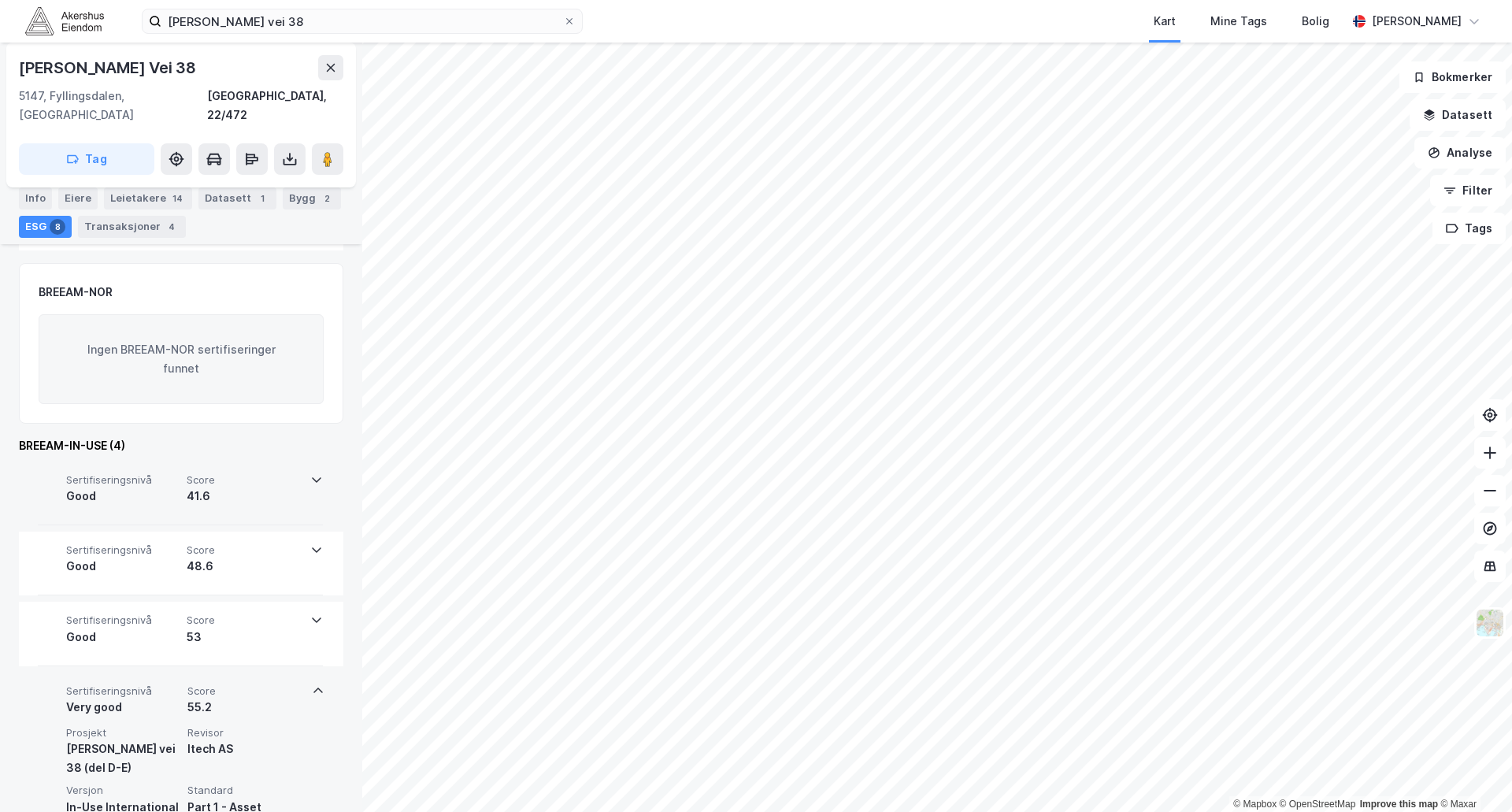
scroll to position [1424, 0]
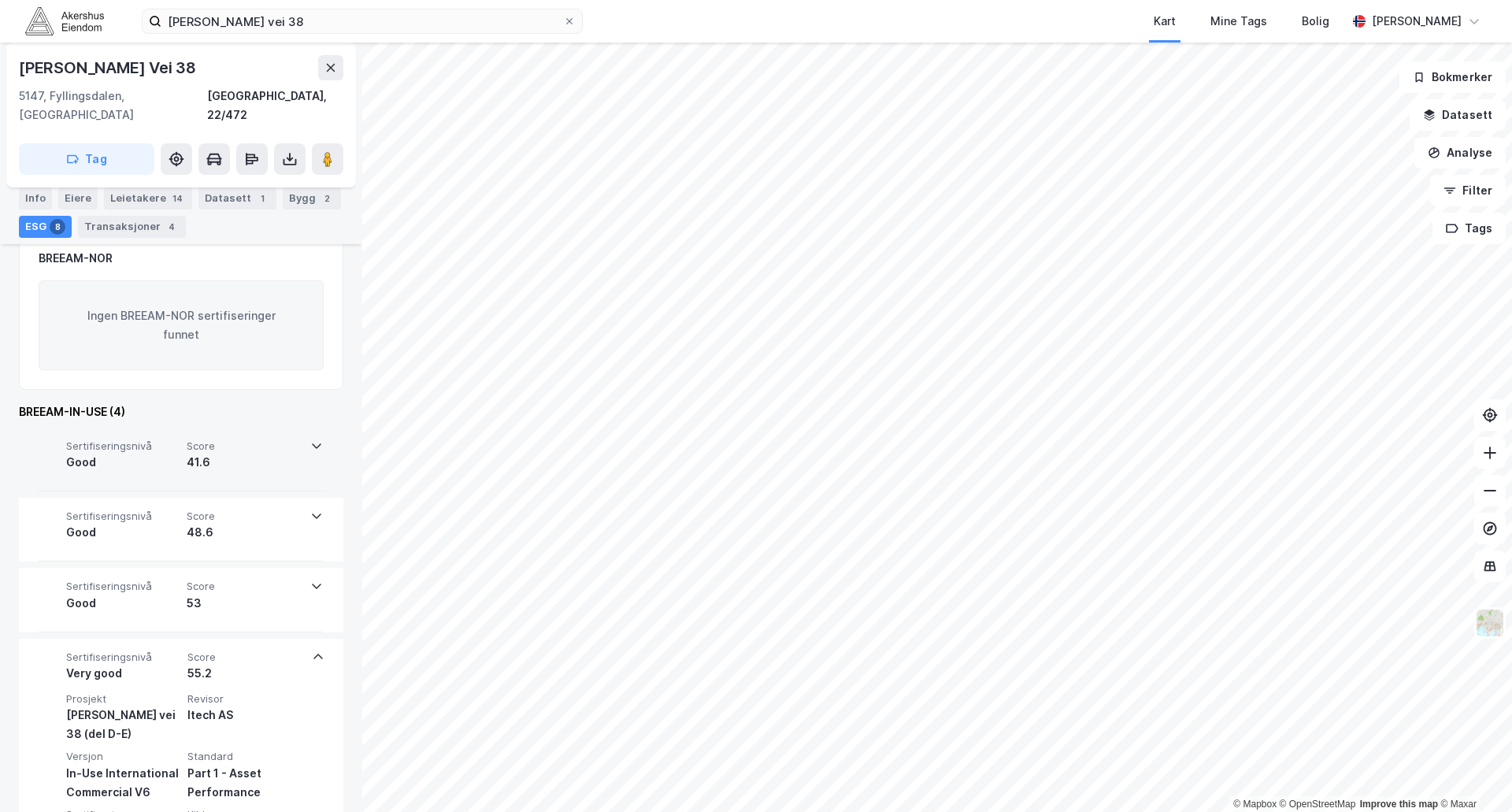
click at [312, 651] on icon at bounding box center [319, 657] width 13 height 13
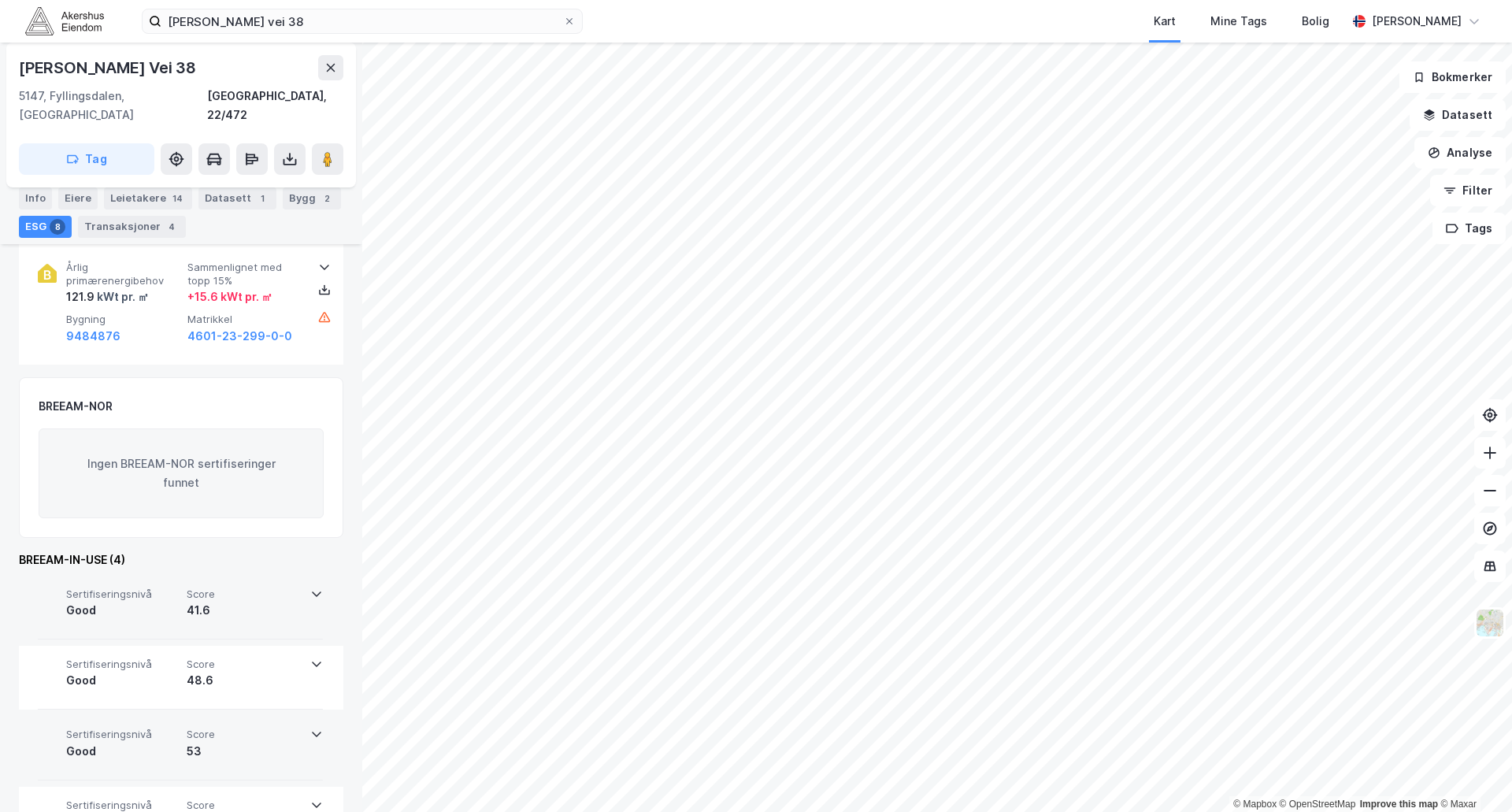
click at [315, 728] on icon at bounding box center [317, 735] width 13 height 13
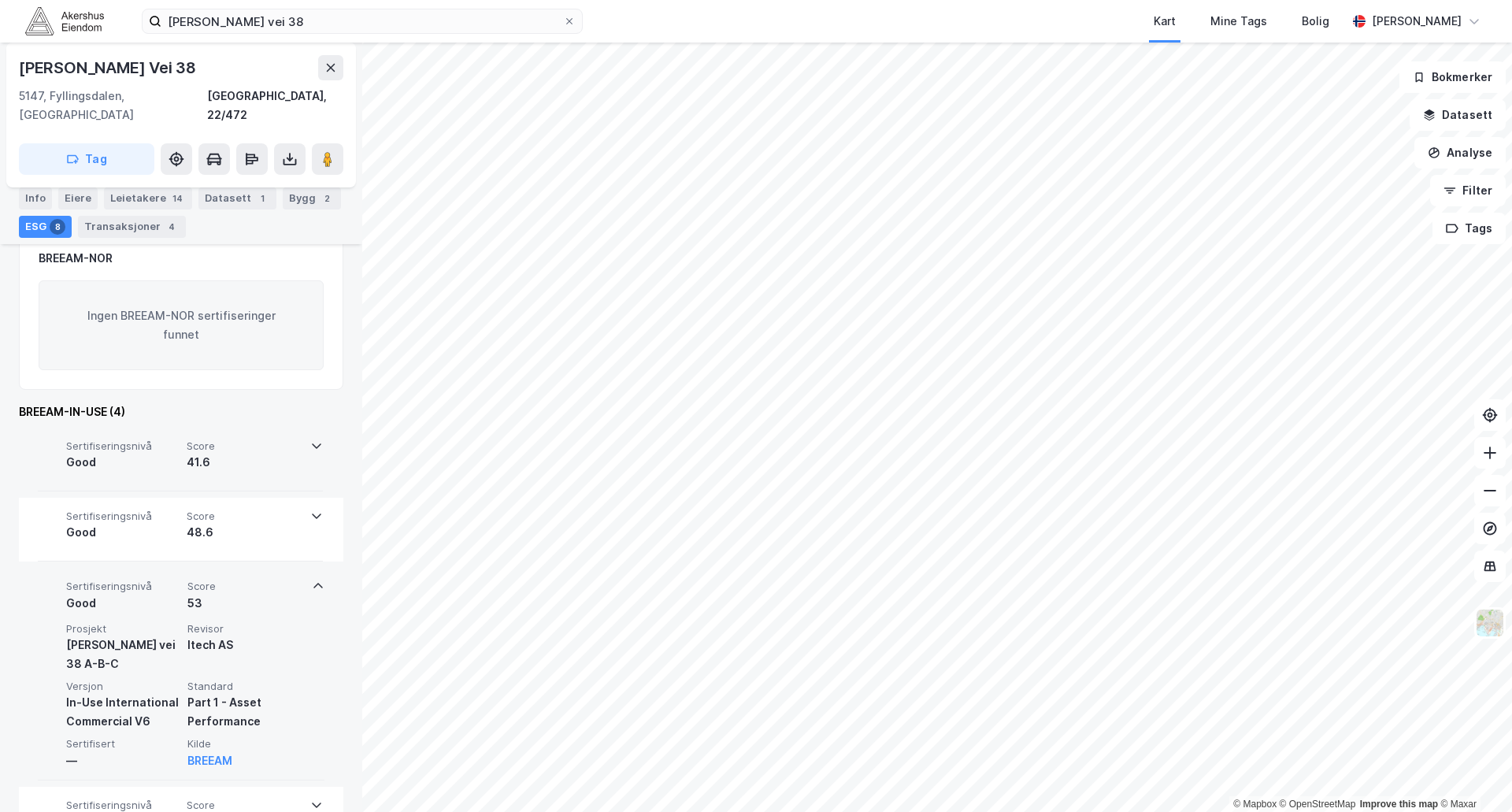
click at [312, 580] on icon at bounding box center [319, 586] width 13 height 13
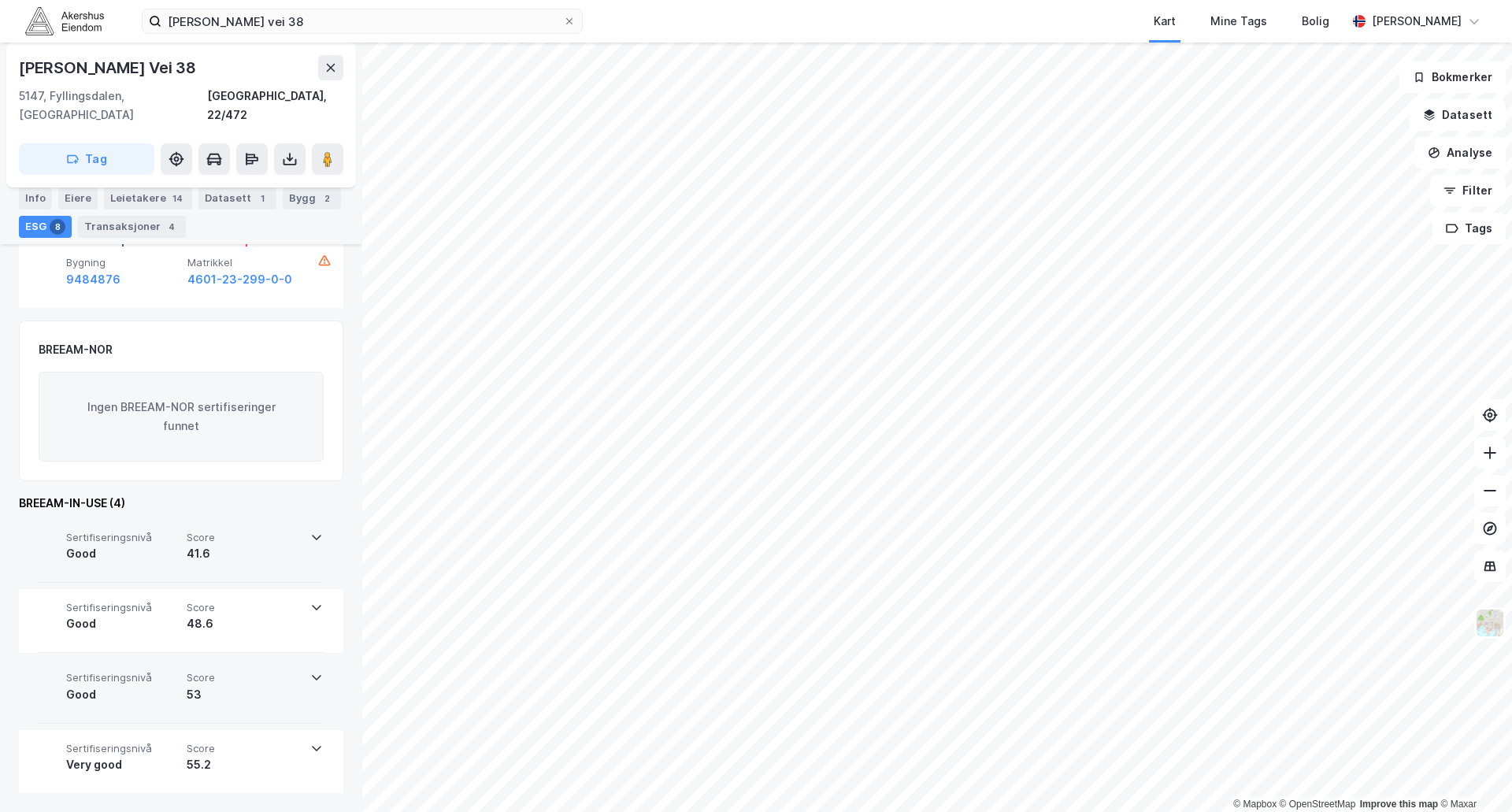
scroll to position [1276, 0]
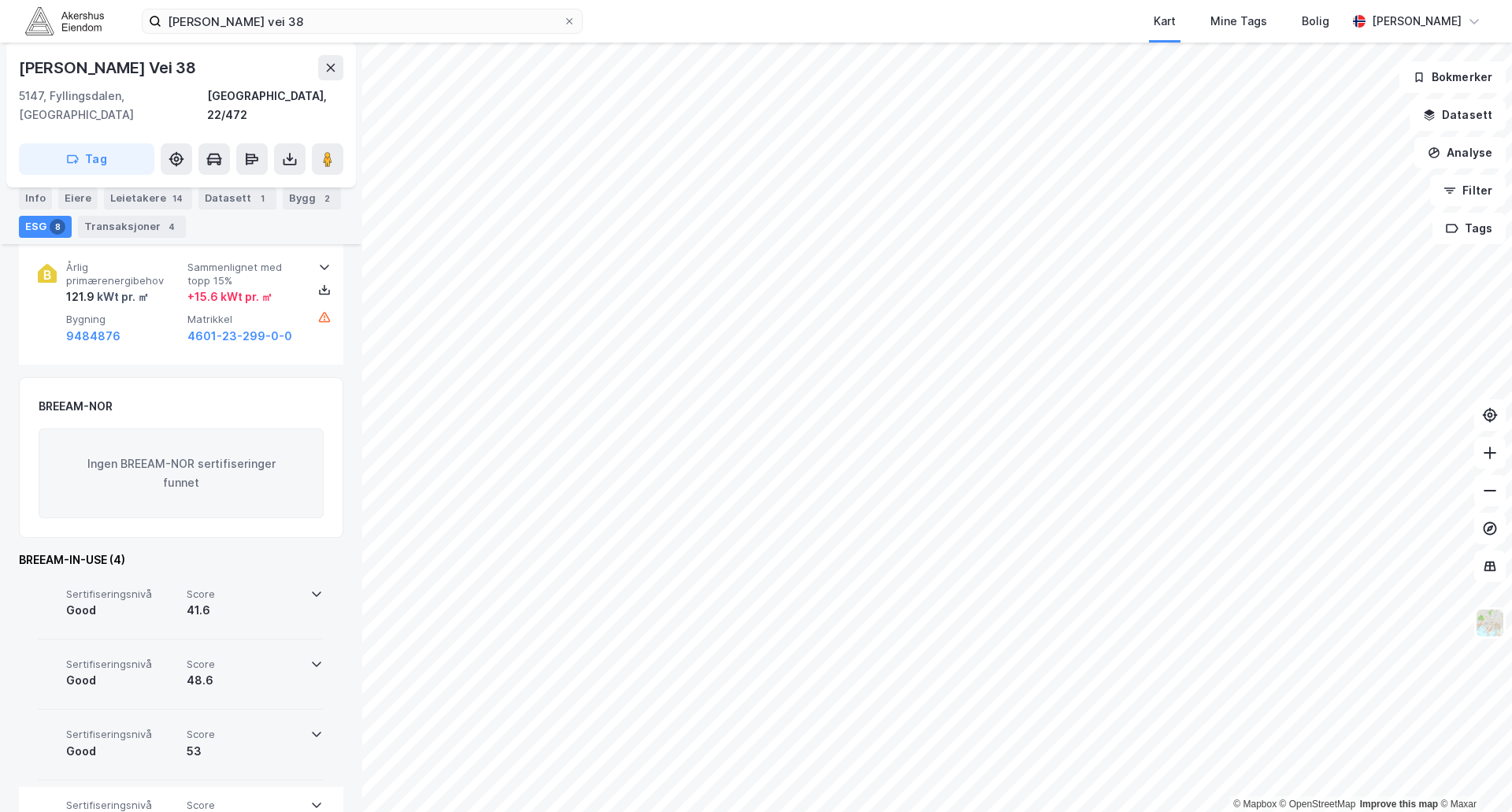
click at [310, 658] on icon at bounding box center [317, 665] width 13 height 13
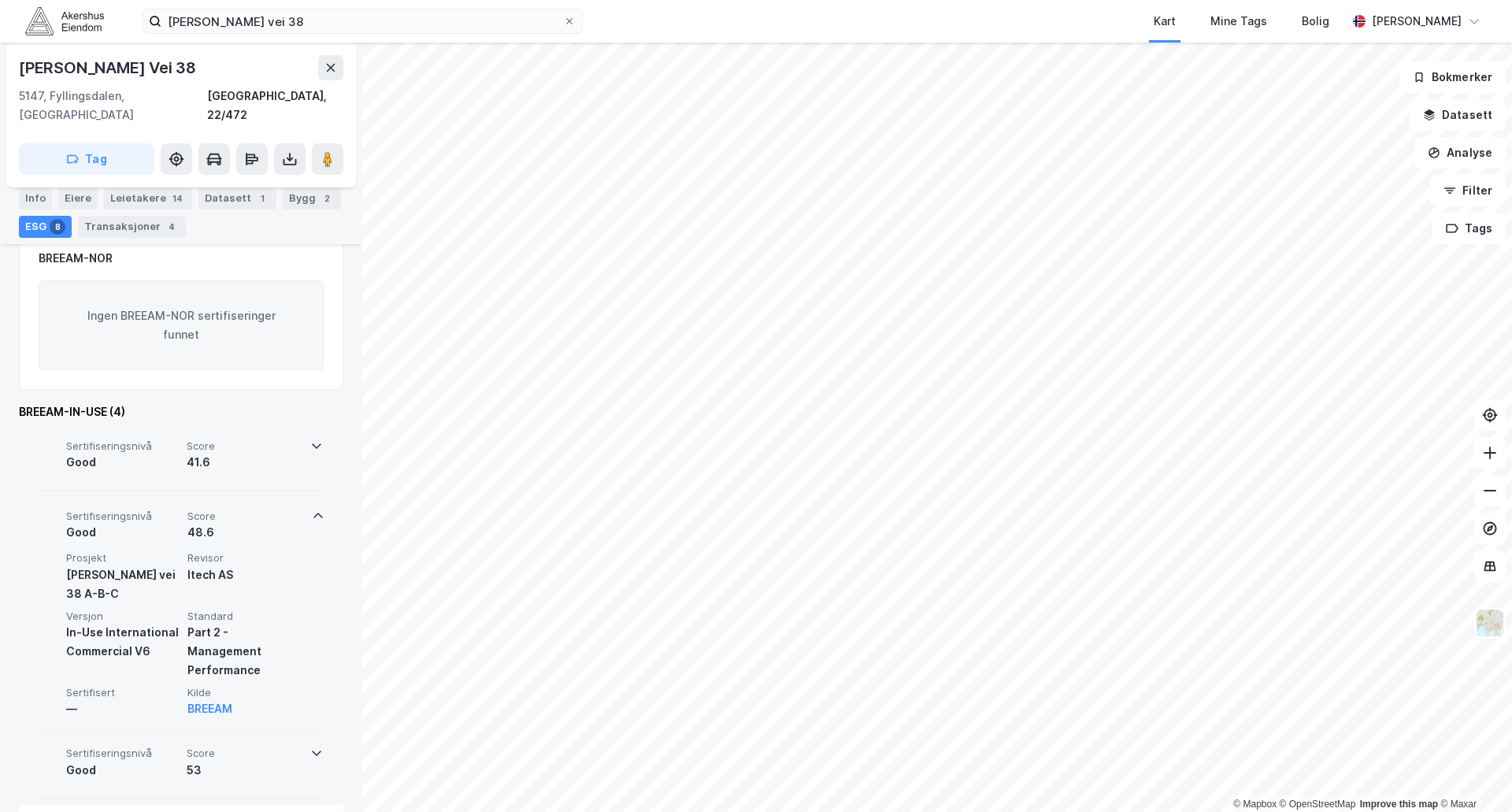
click at [312, 510] on icon at bounding box center [319, 516] width 13 height 13
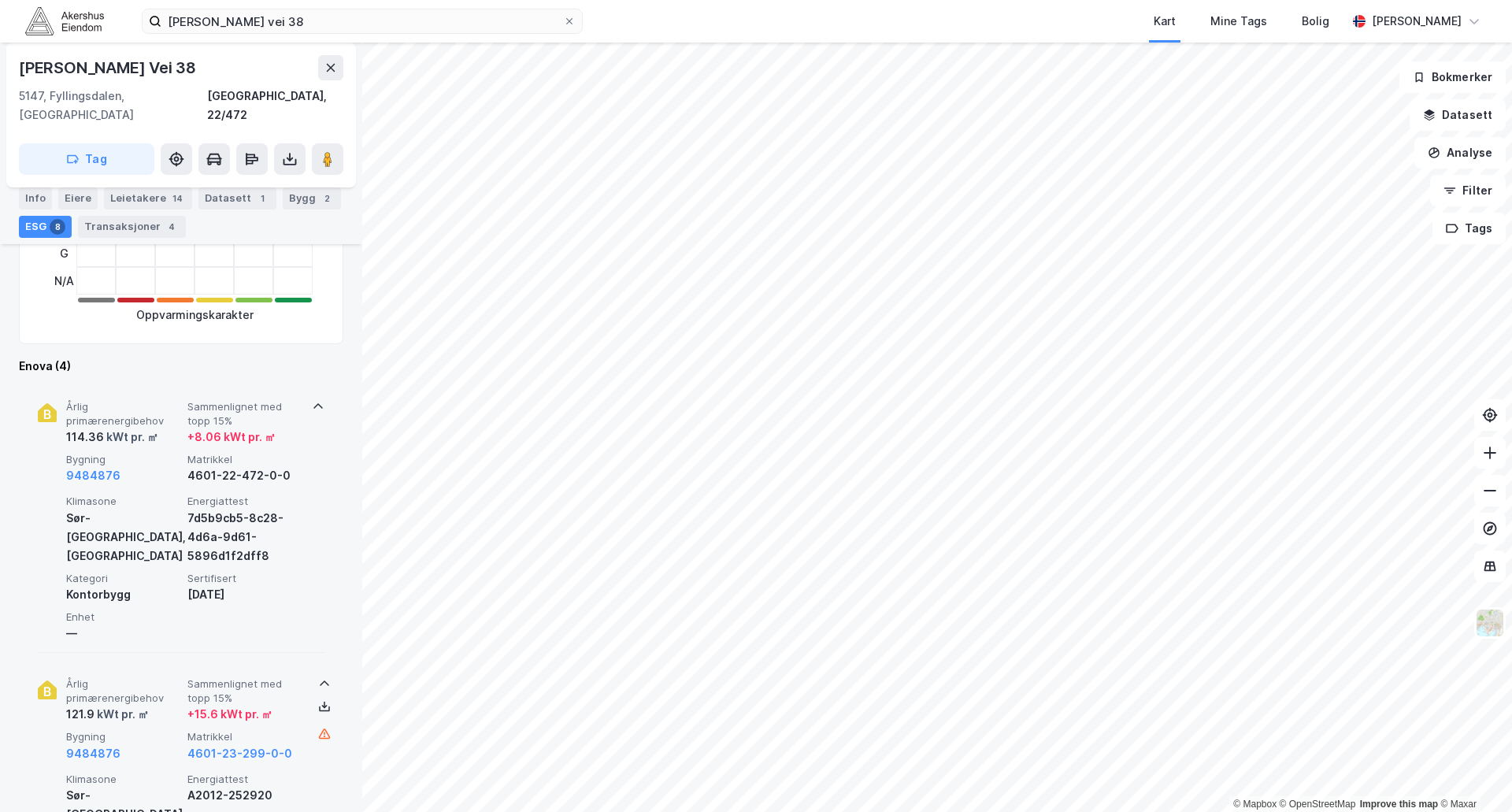
scroll to position [473, 0]
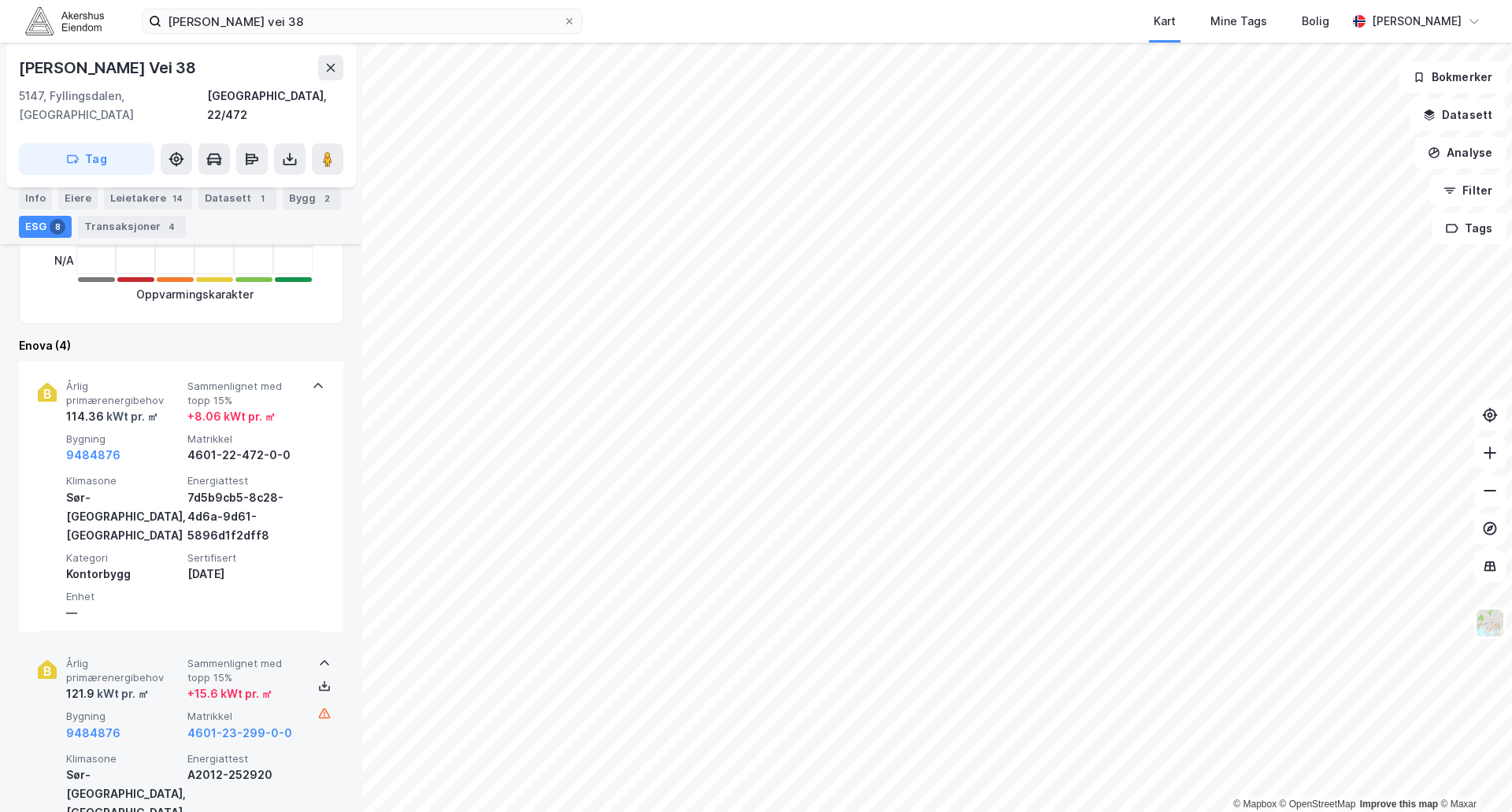
click at [318, 379] on icon at bounding box center [319, 386] width 13 height 13
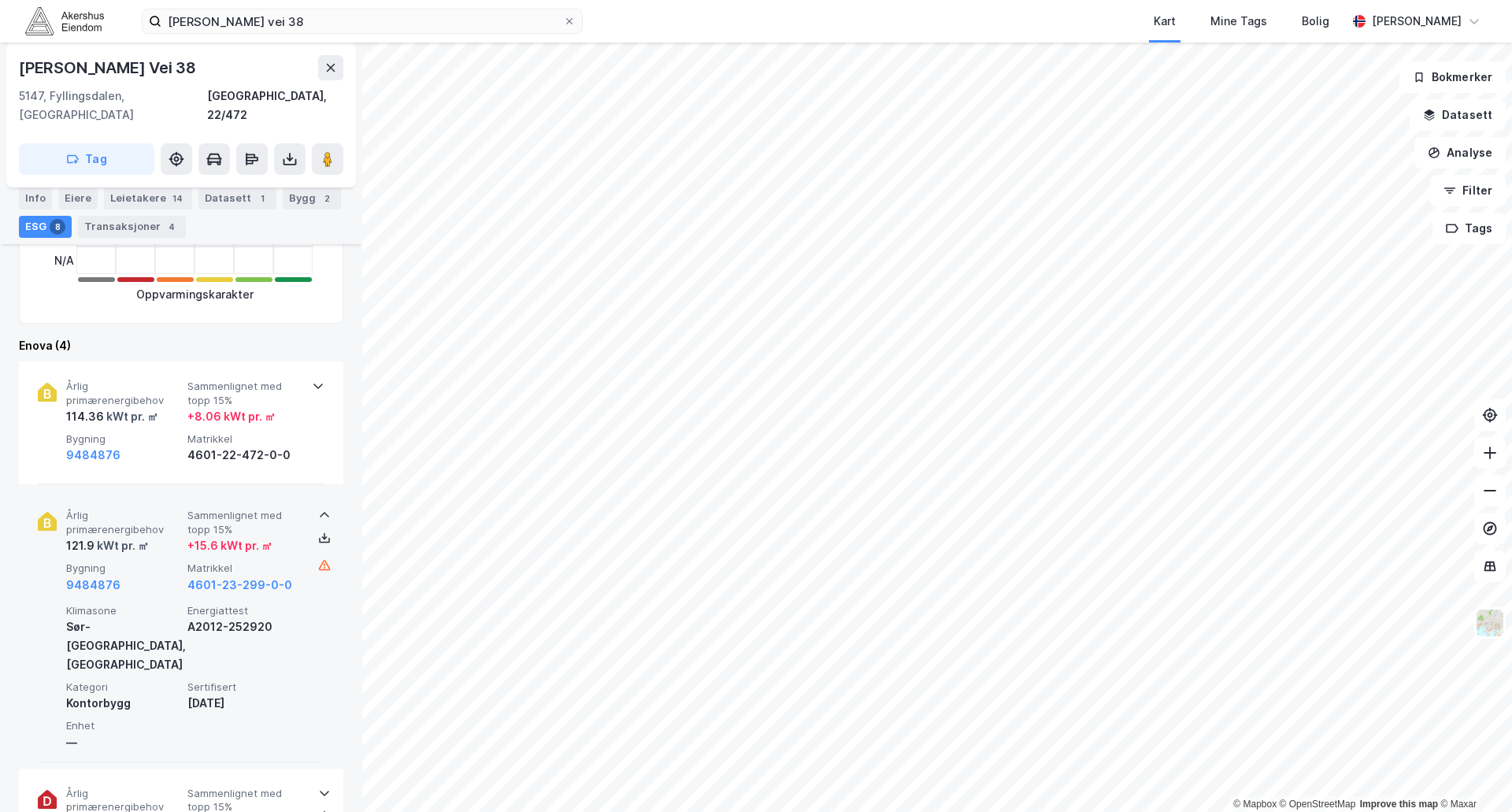
click at [316, 379] on icon at bounding box center [319, 386] width 13 height 13
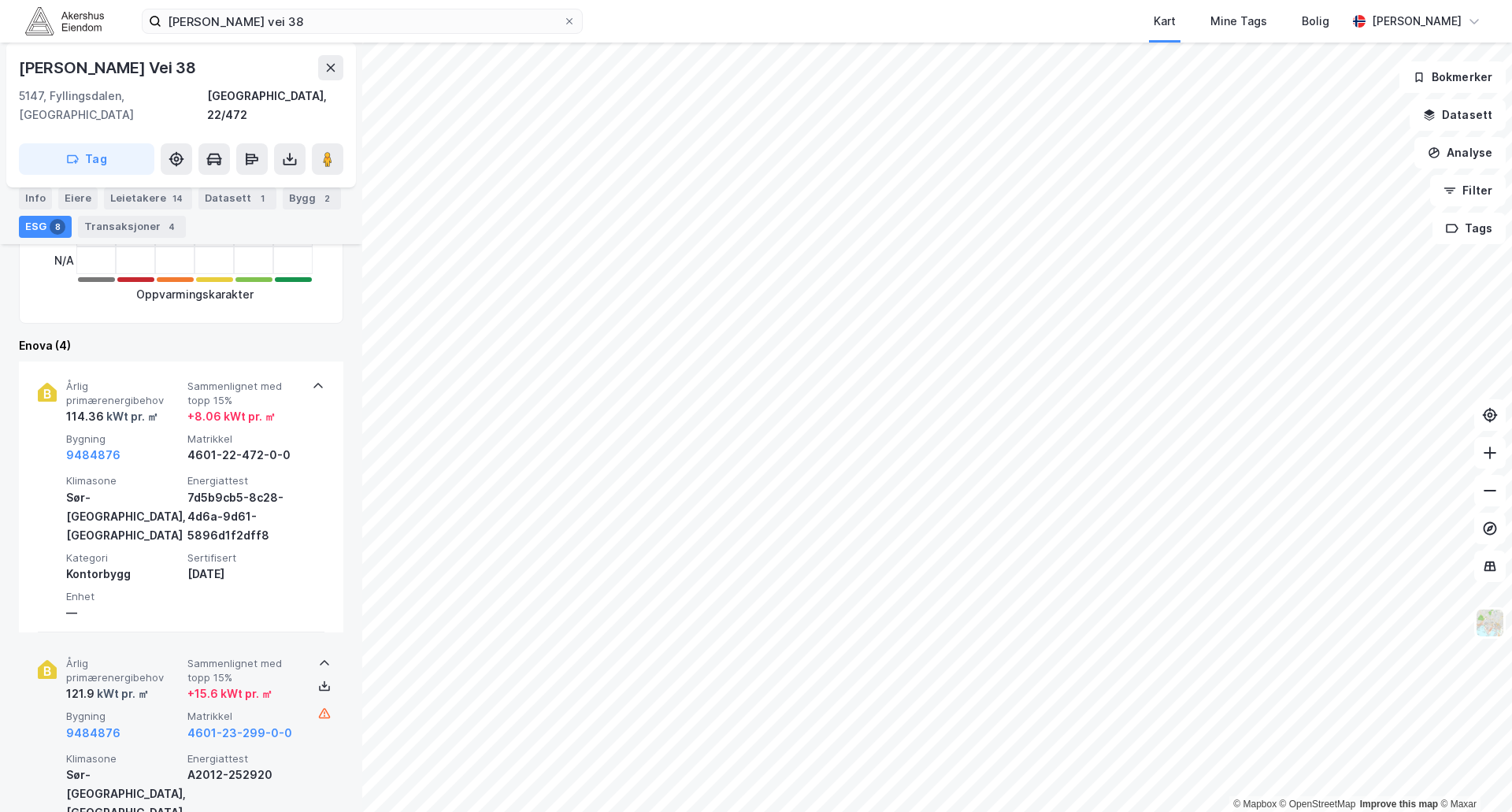
click at [312, 379] on icon at bounding box center [319, 386] width 13 height 13
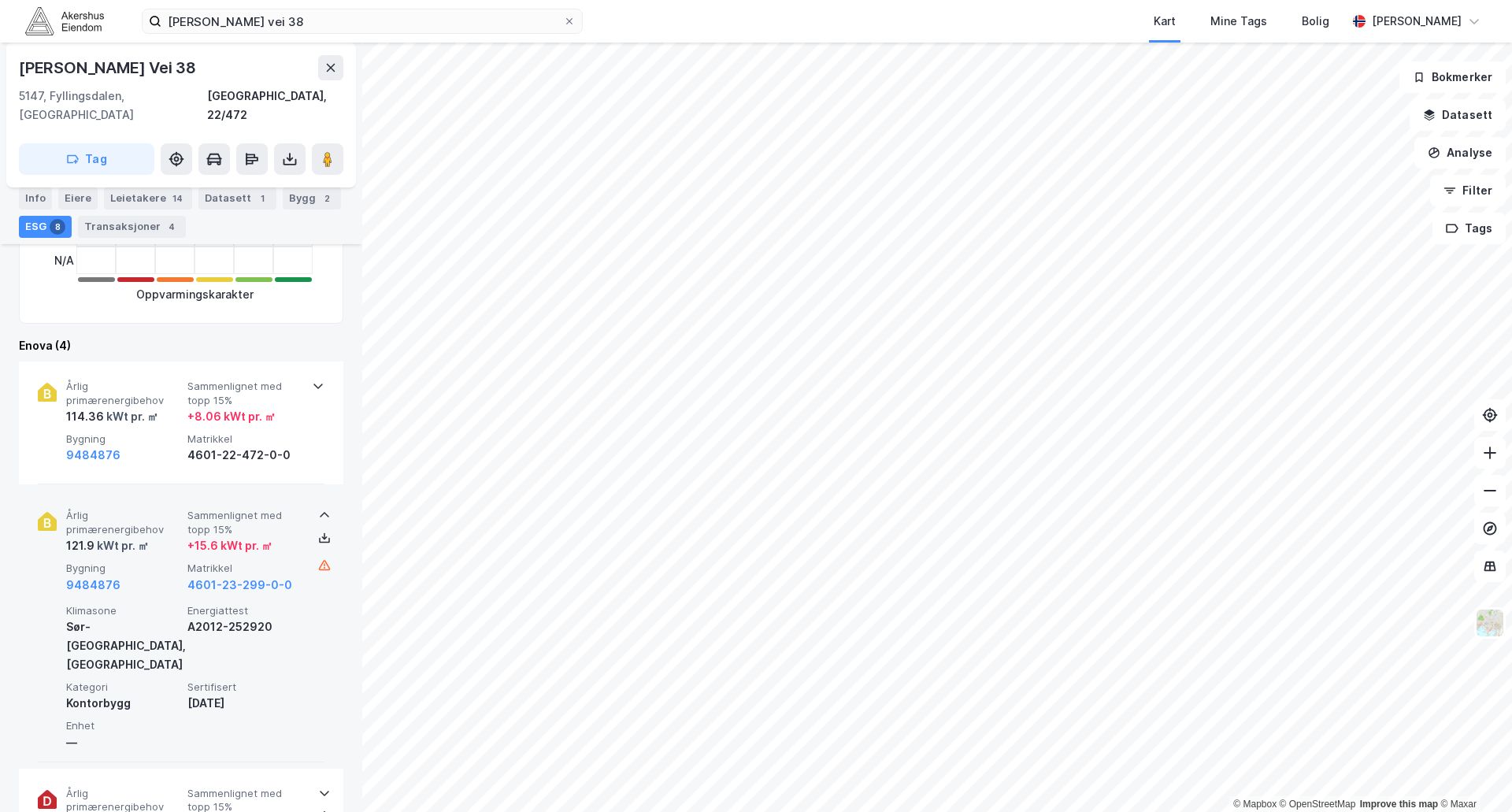
click at [312, 379] on icon at bounding box center [319, 386] width 13 height 13
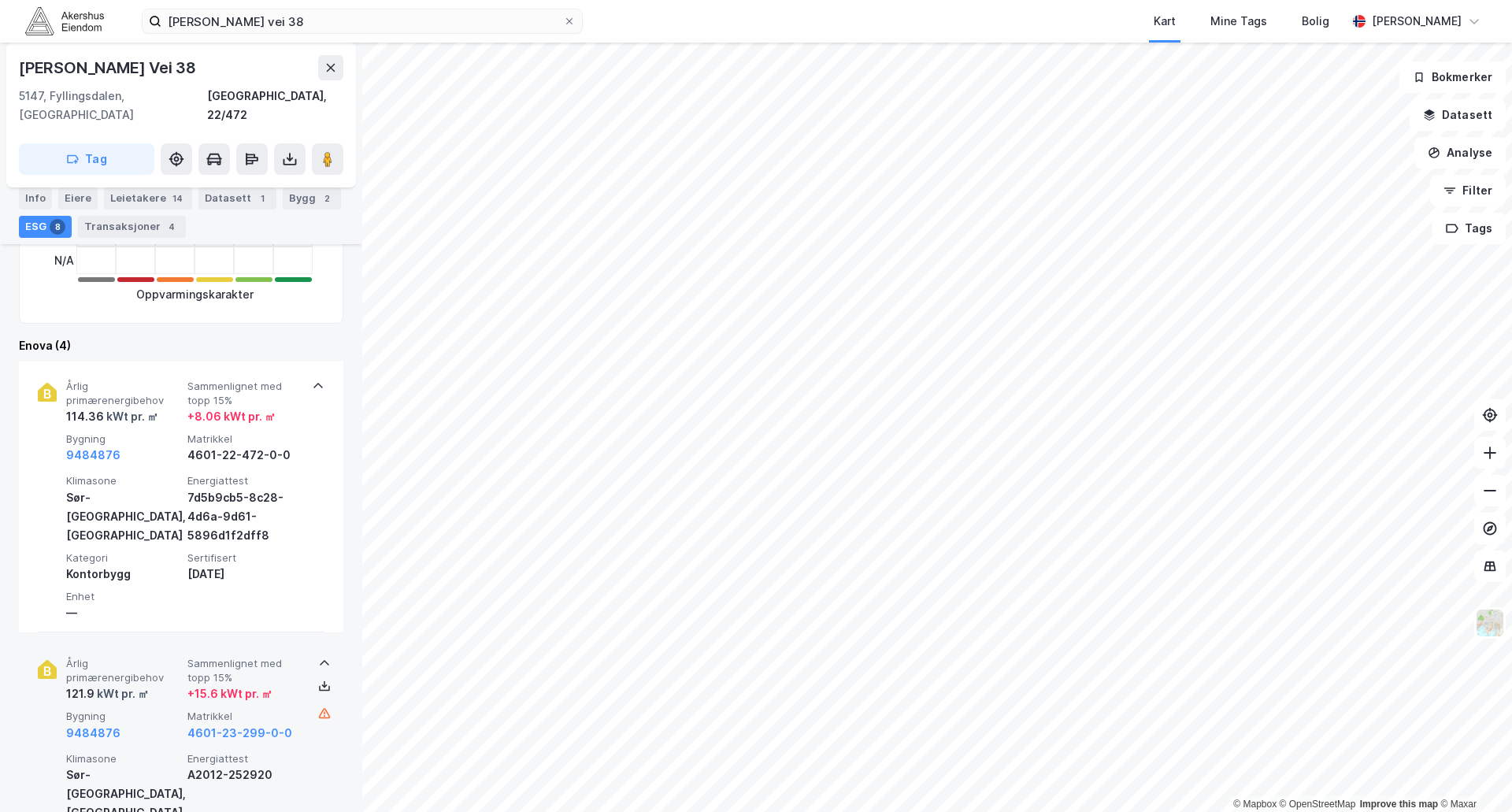
click at [317, 379] on icon at bounding box center [319, 386] width 13 height 13
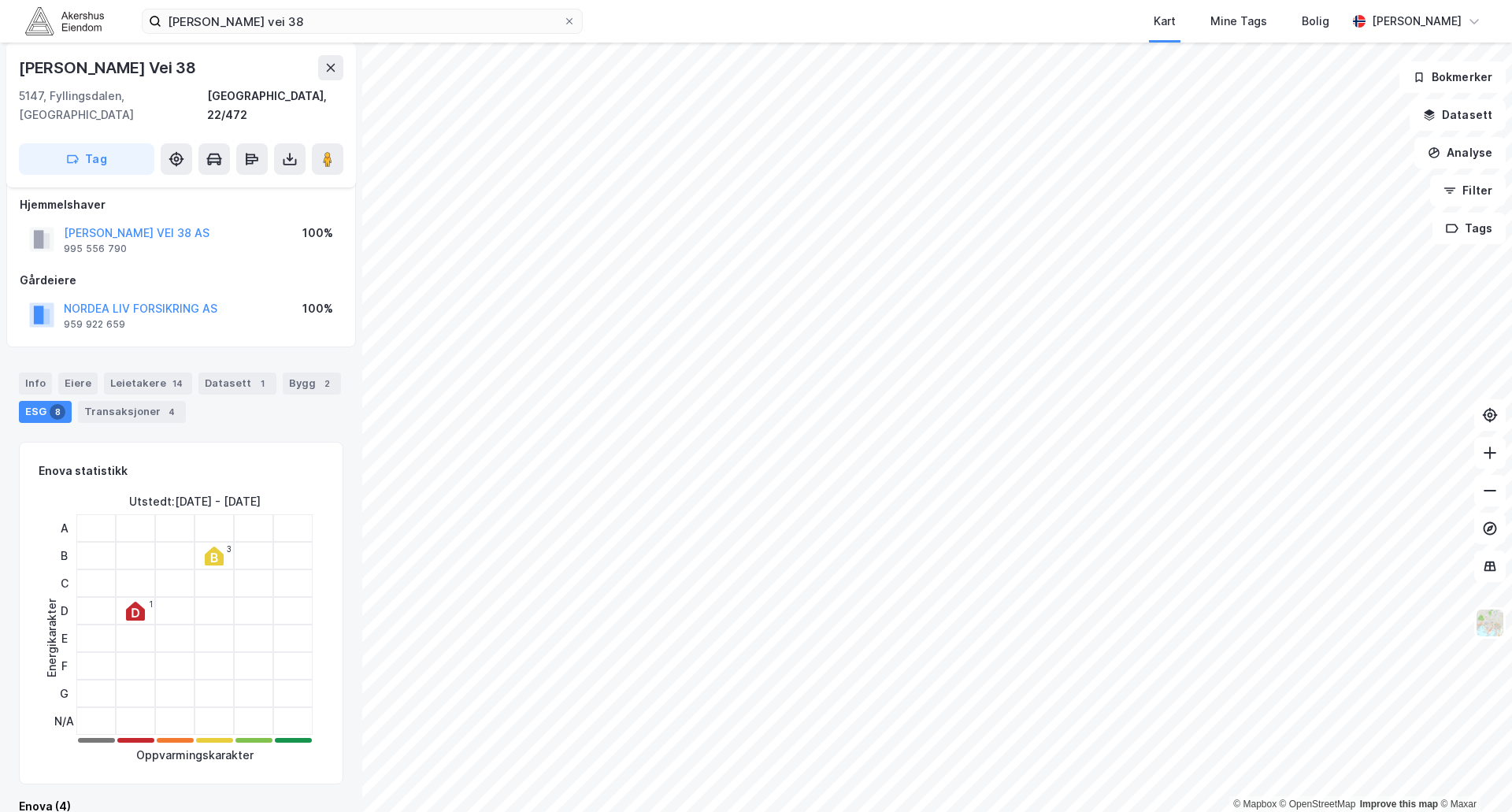
scroll to position [0, 0]
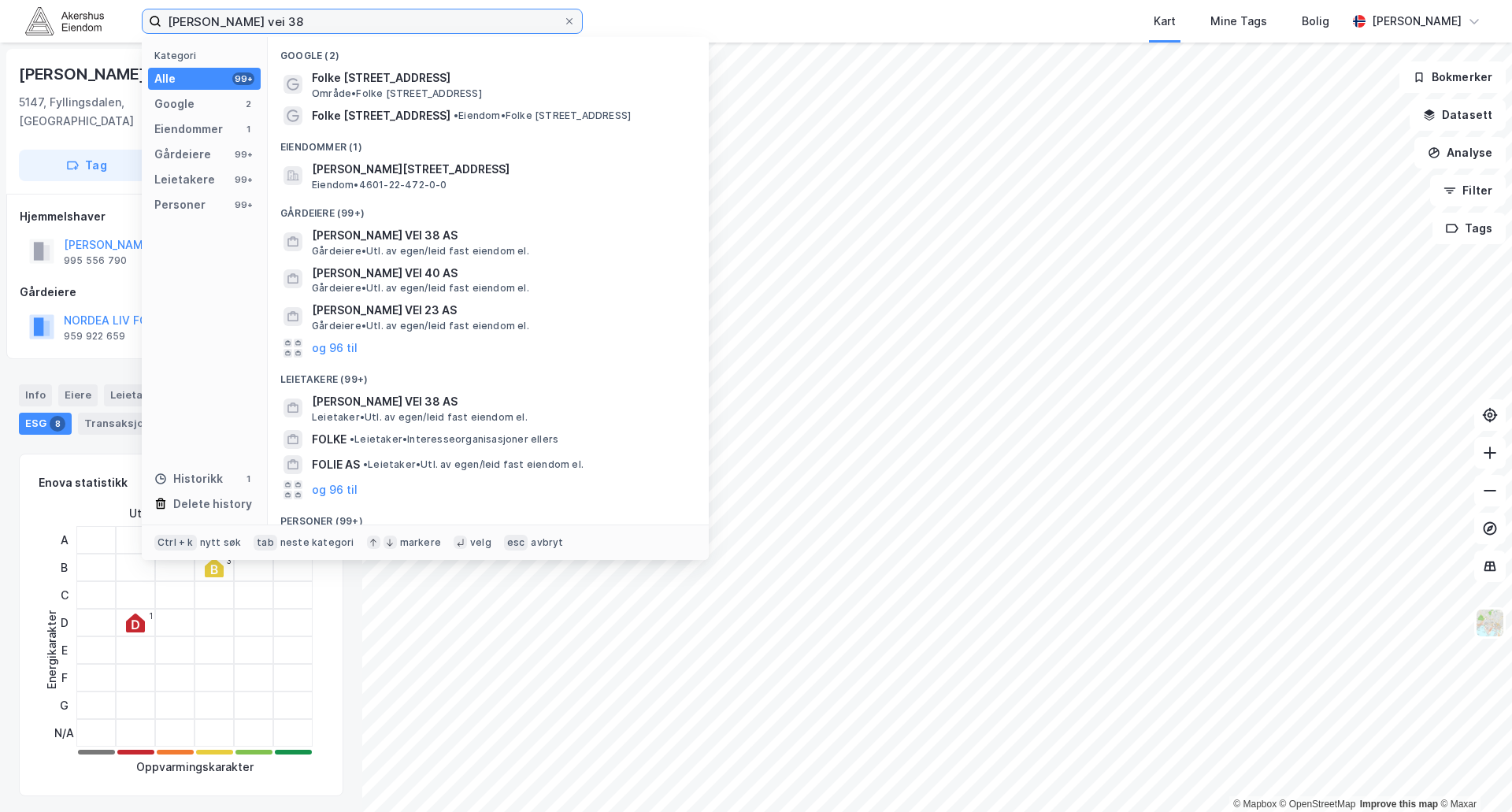
click at [94, 28] on div "folke bernadottes vei 38 Kategori Alle 99+ Google 2 Eiendommer 1 Gårdeiere 99+ …" at bounding box center [756, 21] width 1512 height 43
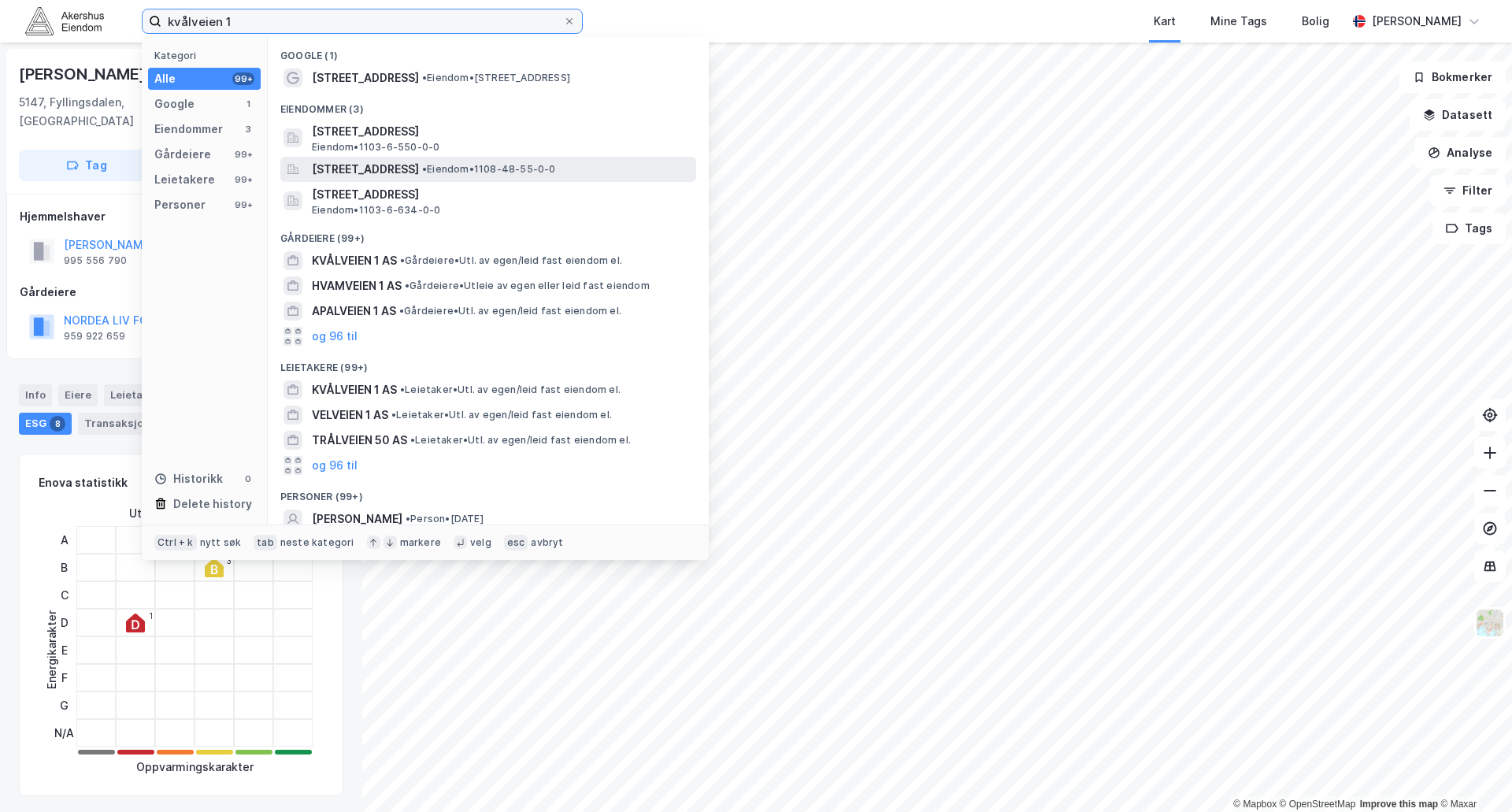
type input "kvålveien 1"
click at [419, 165] on span "[STREET_ADDRESS]" at bounding box center [365, 170] width 107 height 19
